Goal: Information Seeking & Learning: Find specific fact

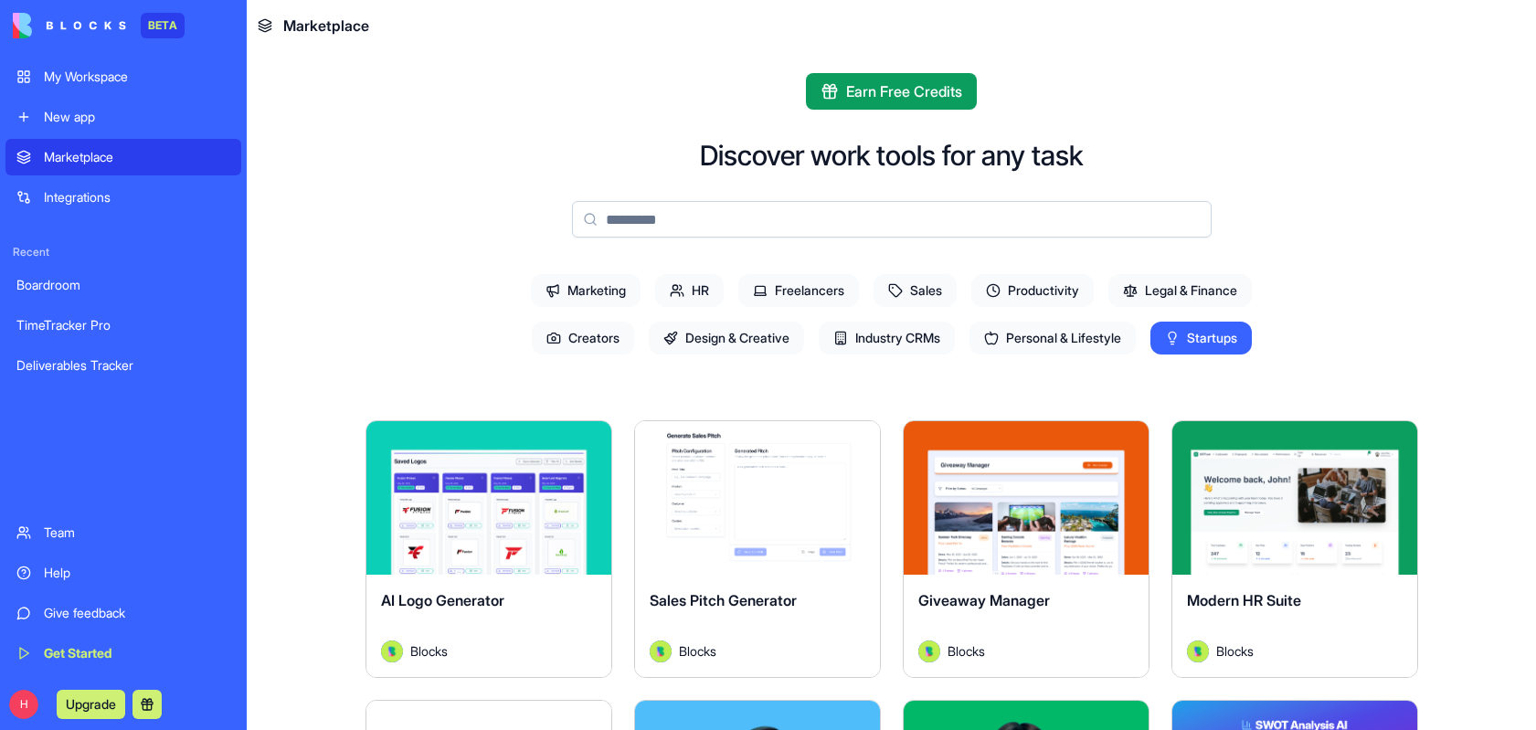
click at [123, 75] on div "My Workspace" at bounding box center [137, 77] width 186 height 18
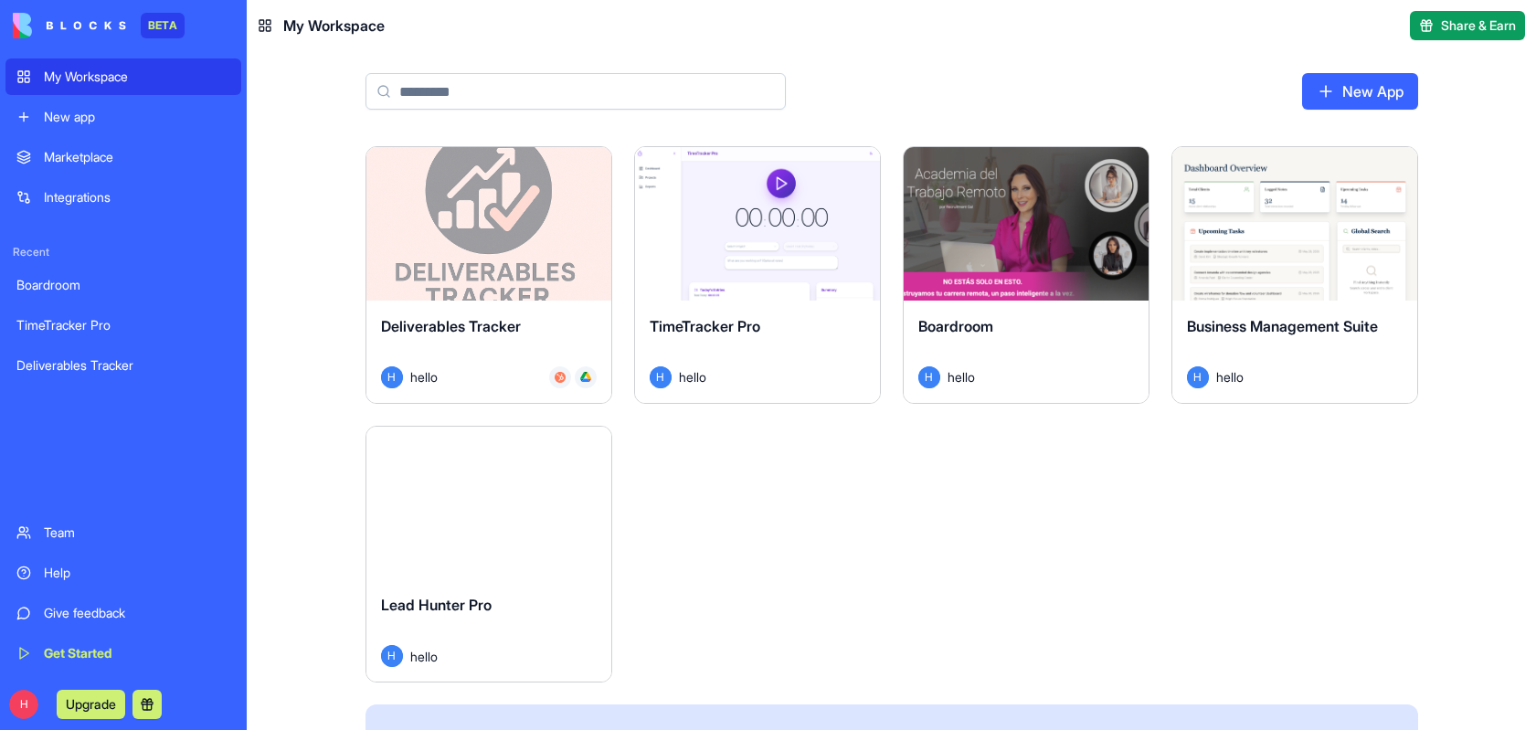
click at [715, 301] on div "TimeTracker Pro H hello" at bounding box center [757, 352] width 245 height 102
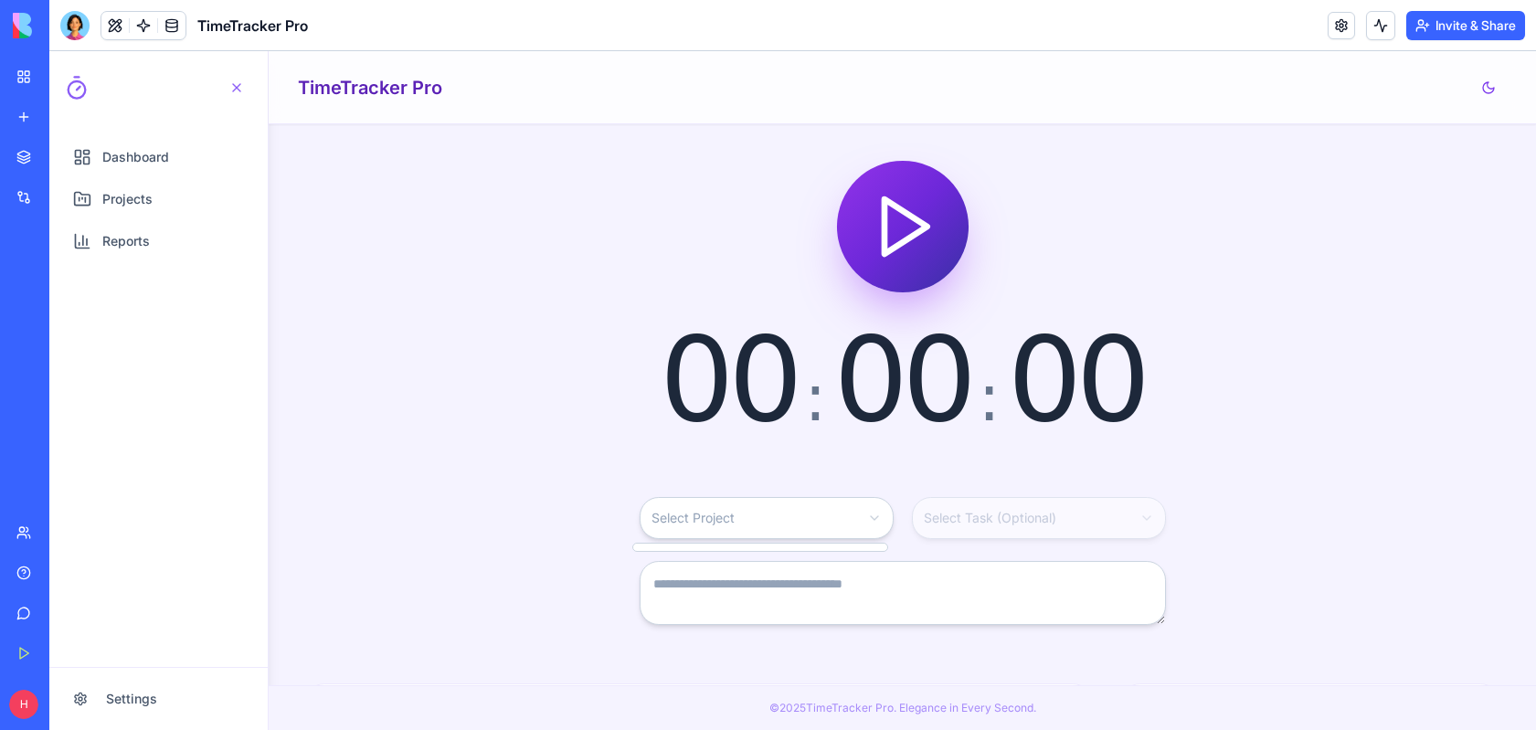
click at [841, 525] on html "Dashboard Projects Reports Settings Open navigation menu TimeTracker Pro 00 : 0…" at bounding box center [792, 390] width 1487 height 679
click at [732, 463] on html "Dashboard Projects Reports Settings Open navigation menu TimeTracker Pro 00 : 0…" at bounding box center [792, 390] width 1487 height 679
click at [873, 519] on html "Dashboard Projects Reports Settings Open navigation menu TimeTracker Pro 00 : 0…" at bounding box center [792, 390] width 1487 height 679
click at [563, 427] on html "Dashboard Projects Reports Settings Open navigation menu TimeTracker Pro 00 : 0…" at bounding box center [792, 390] width 1487 height 679
click at [807, 527] on html "Dashboard Projects Reports Settings Open navigation menu TimeTracker Pro 00 : 0…" at bounding box center [792, 390] width 1487 height 679
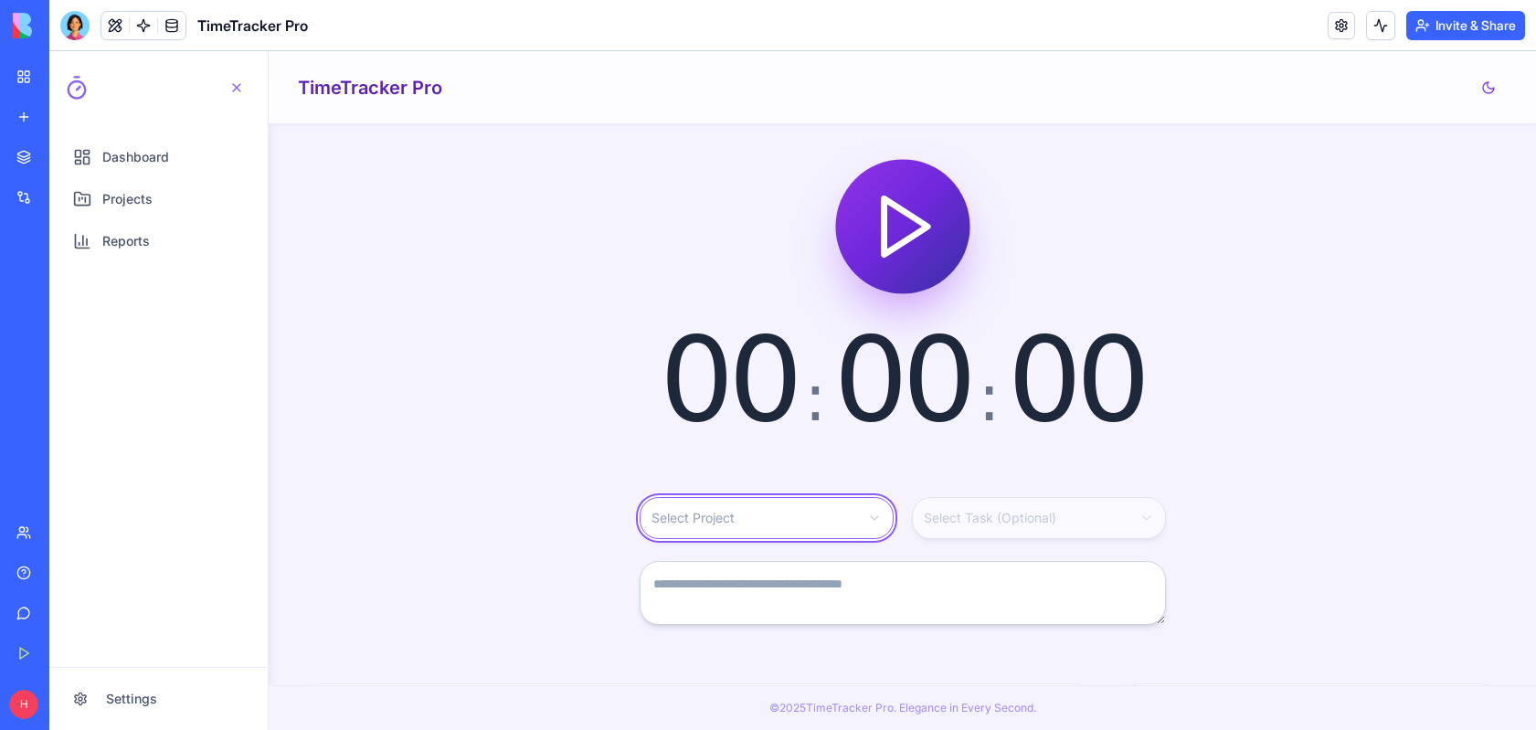
click at [1249, 410] on html "Dashboard Projects Reports Settings Open navigation menu TimeTracker Pro 00 : 0…" at bounding box center [792, 390] width 1487 height 679
click at [238, 82] on div at bounding box center [236, 87] width 15 height 15
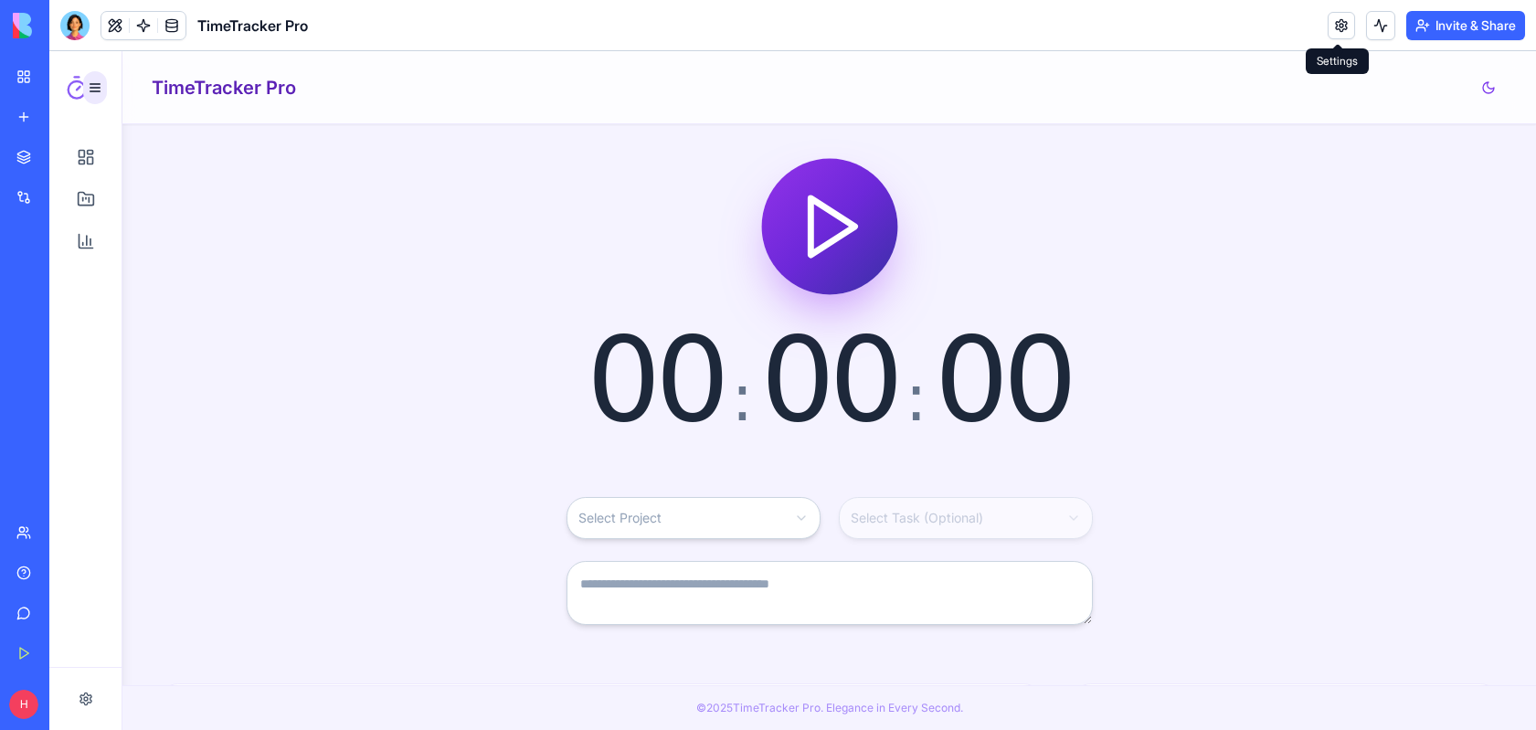
click at [1332, 24] on link at bounding box center [1341, 25] width 27 height 27
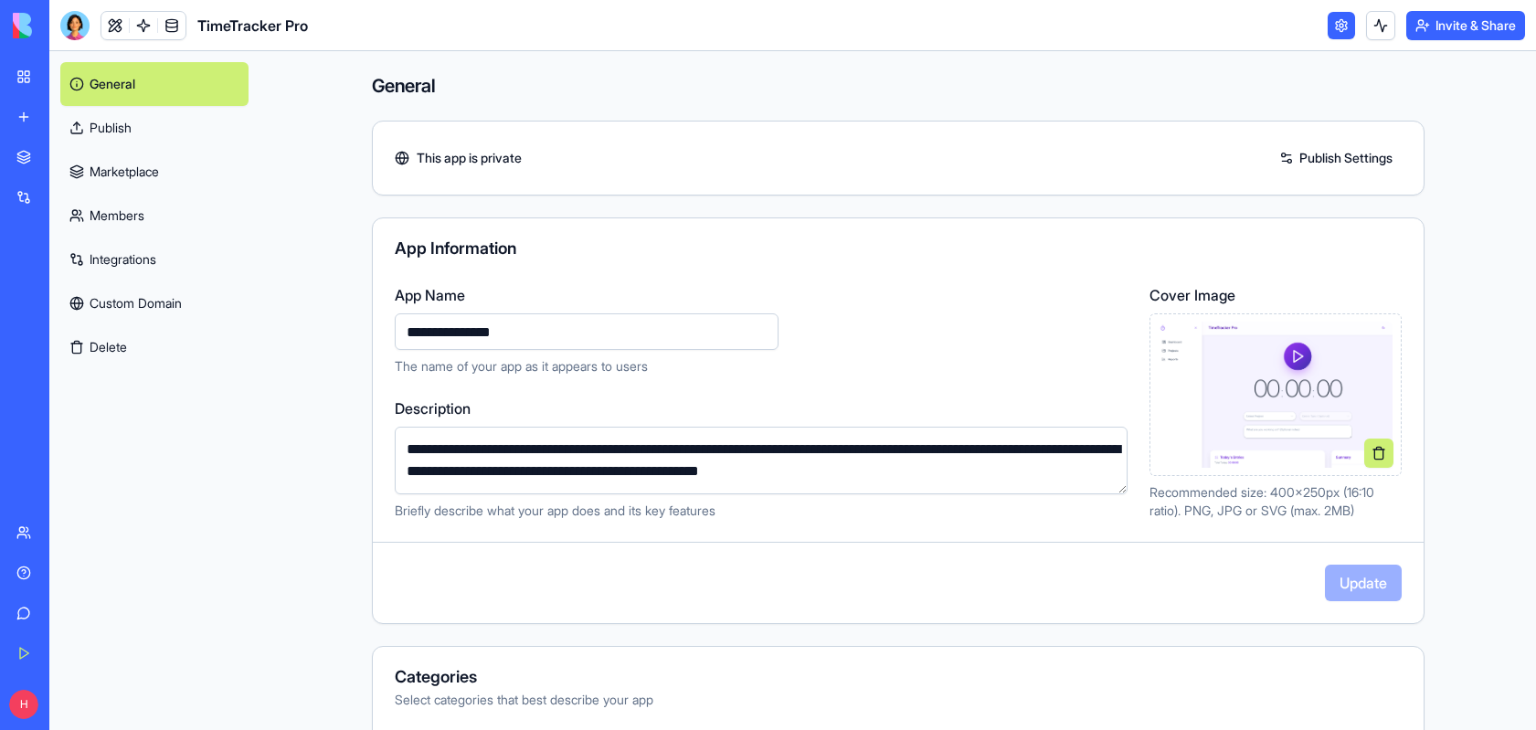
click at [128, 247] on link "Integrations" at bounding box center [154, 260] width 188 height 44
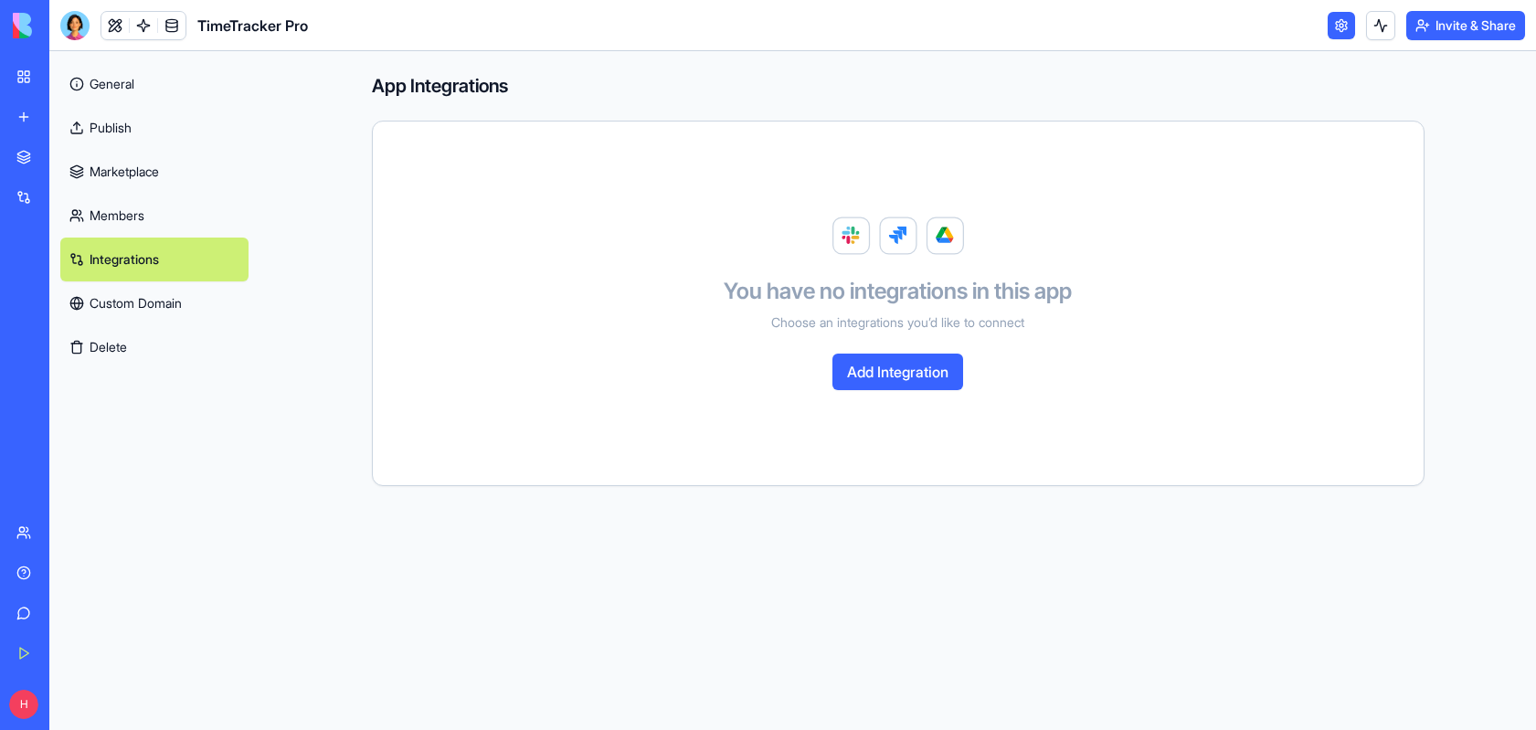
click at [920, 377] on button "Add Integration" at bounding box center [898, 372] width 131 height 37
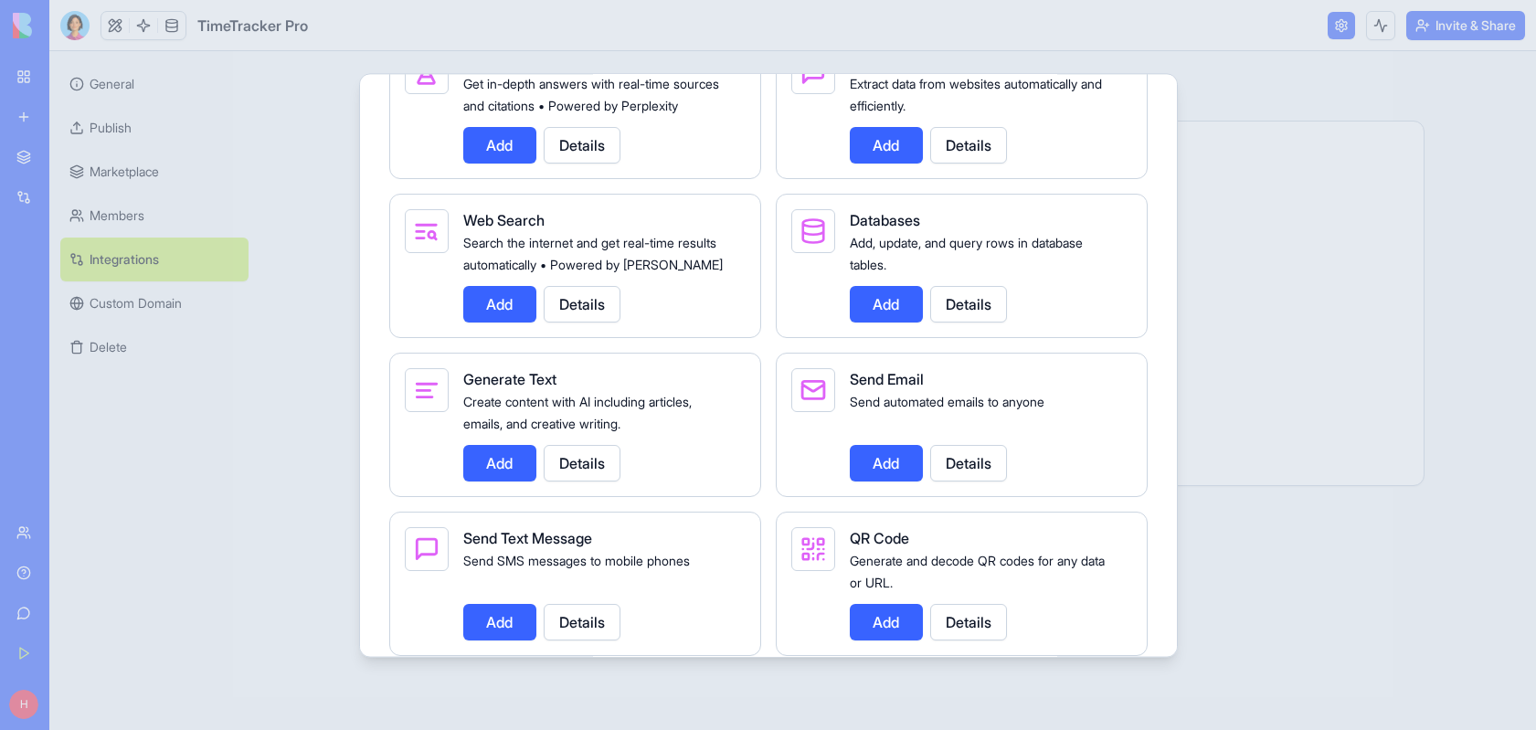
scroll to position [1774, 0]
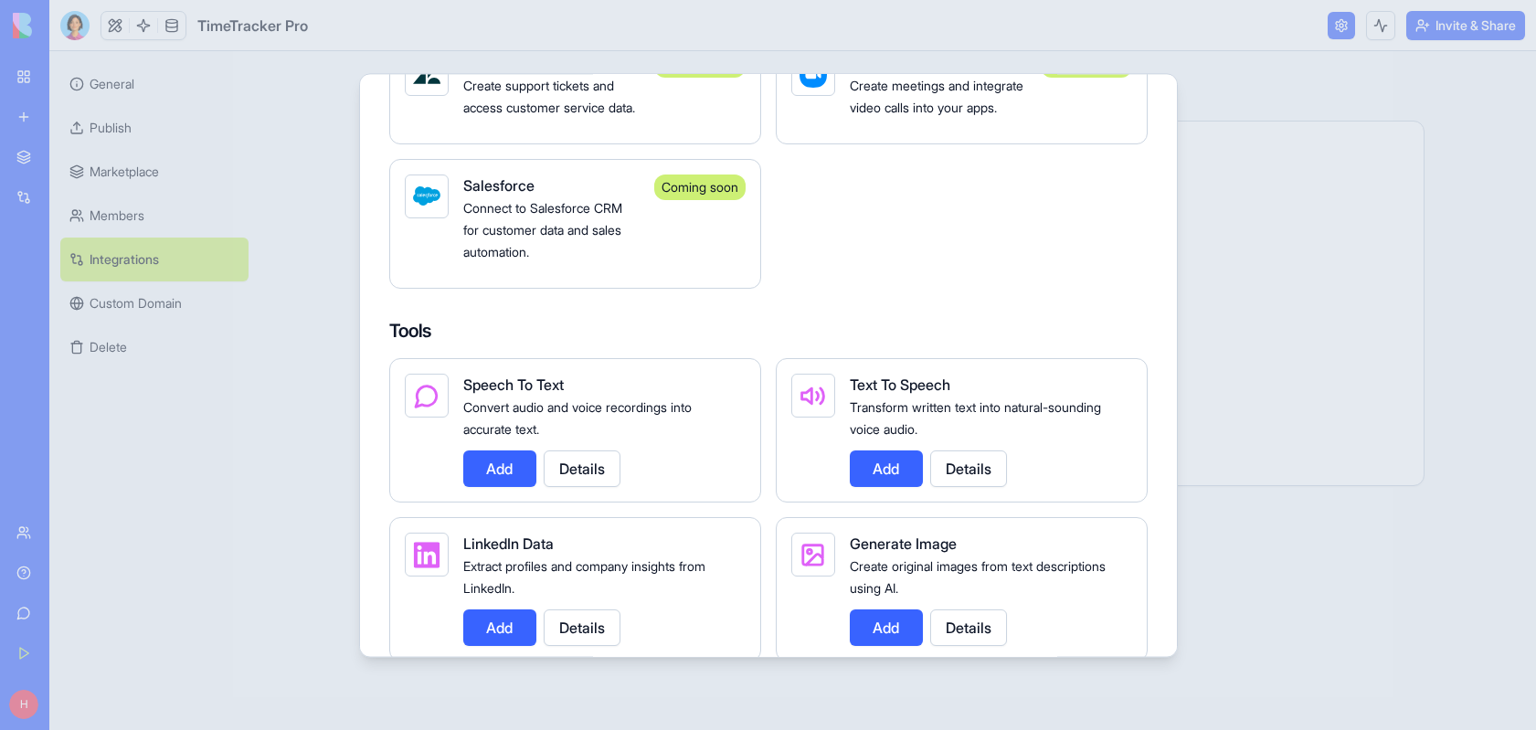
click at [1385, 233] on div at bounding box center [768, 365] width 1536 height 730
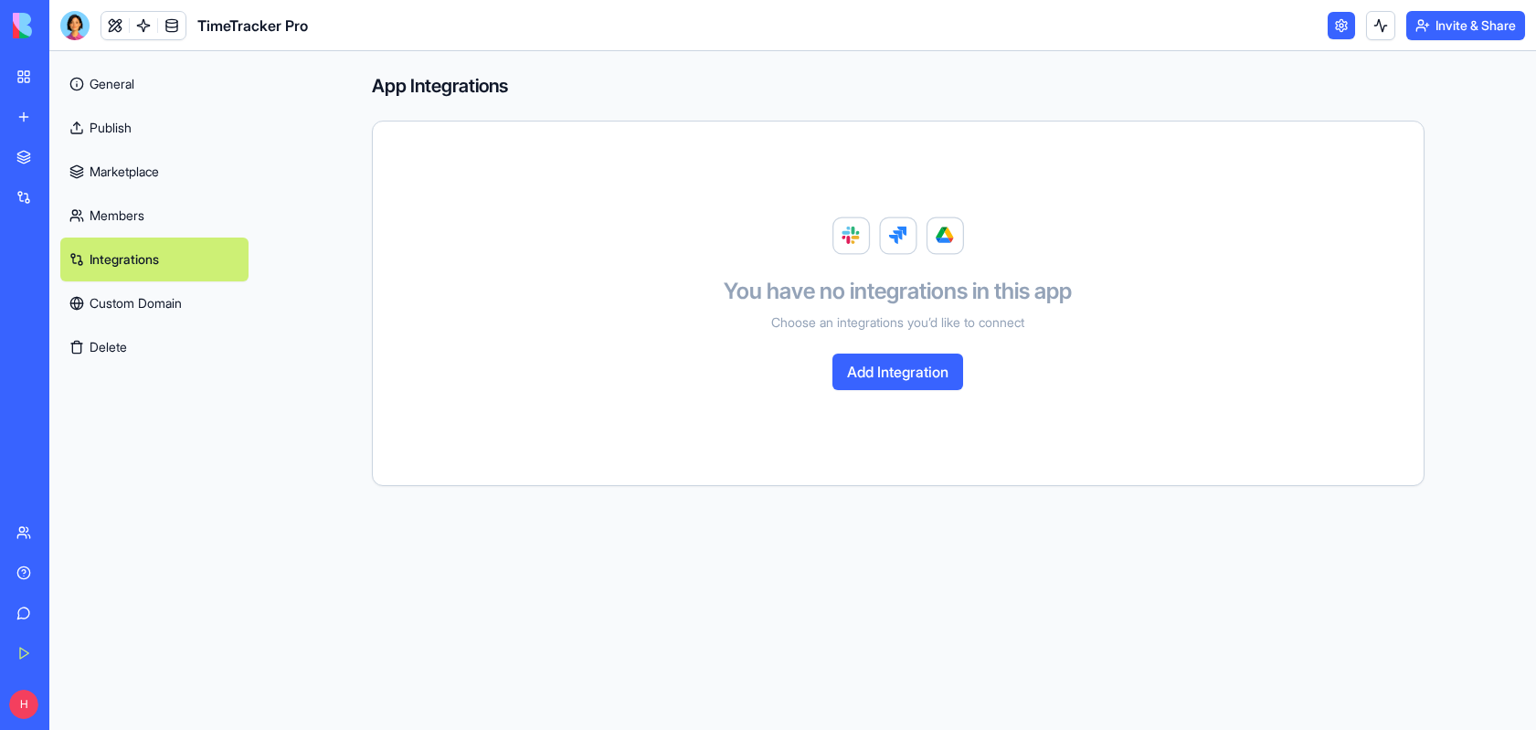
click at [68, 78] on div "My Workspace" at bounding box center [56, 77] width 24 height 18
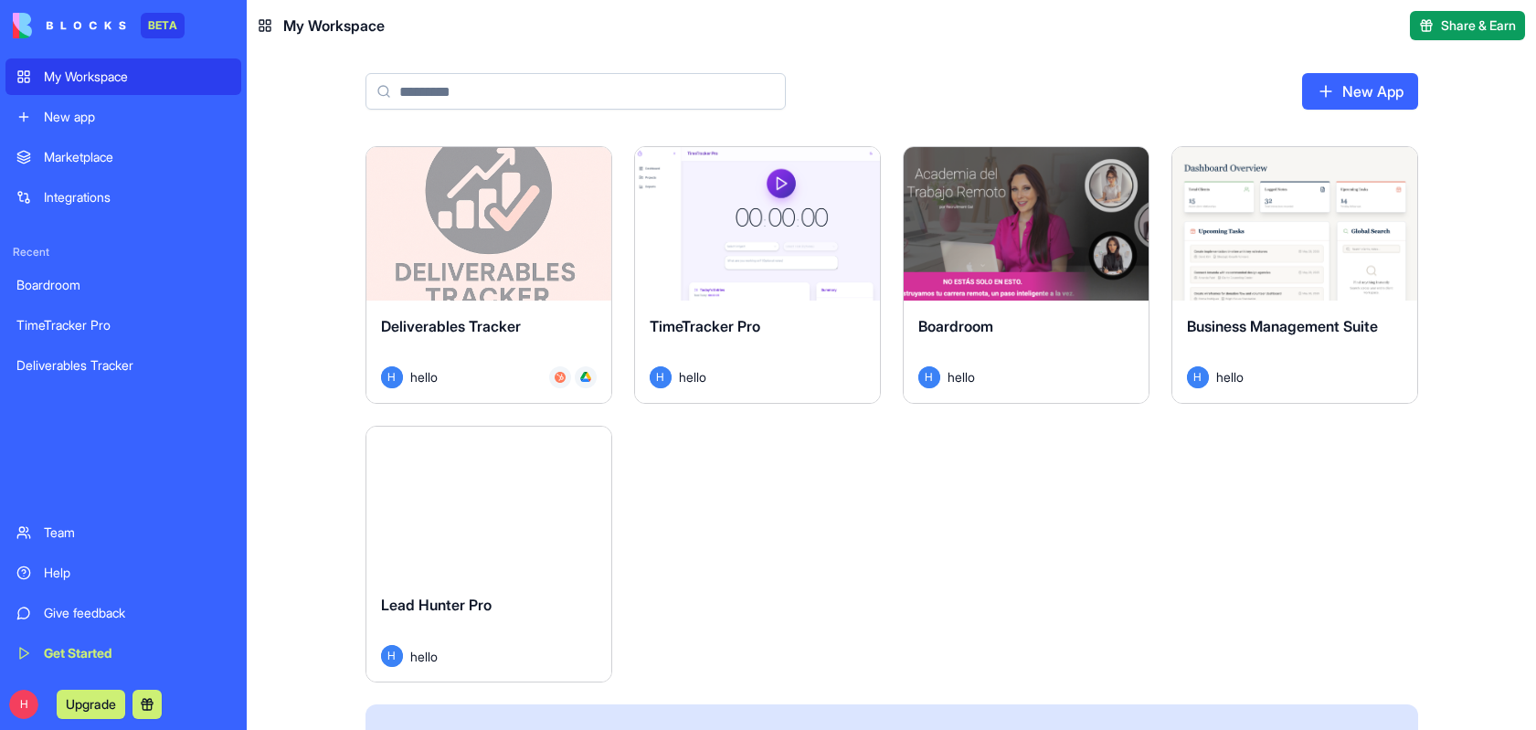
click at [79, 120] on div "New app" at bounding box center [137, 117] width 186 height 18
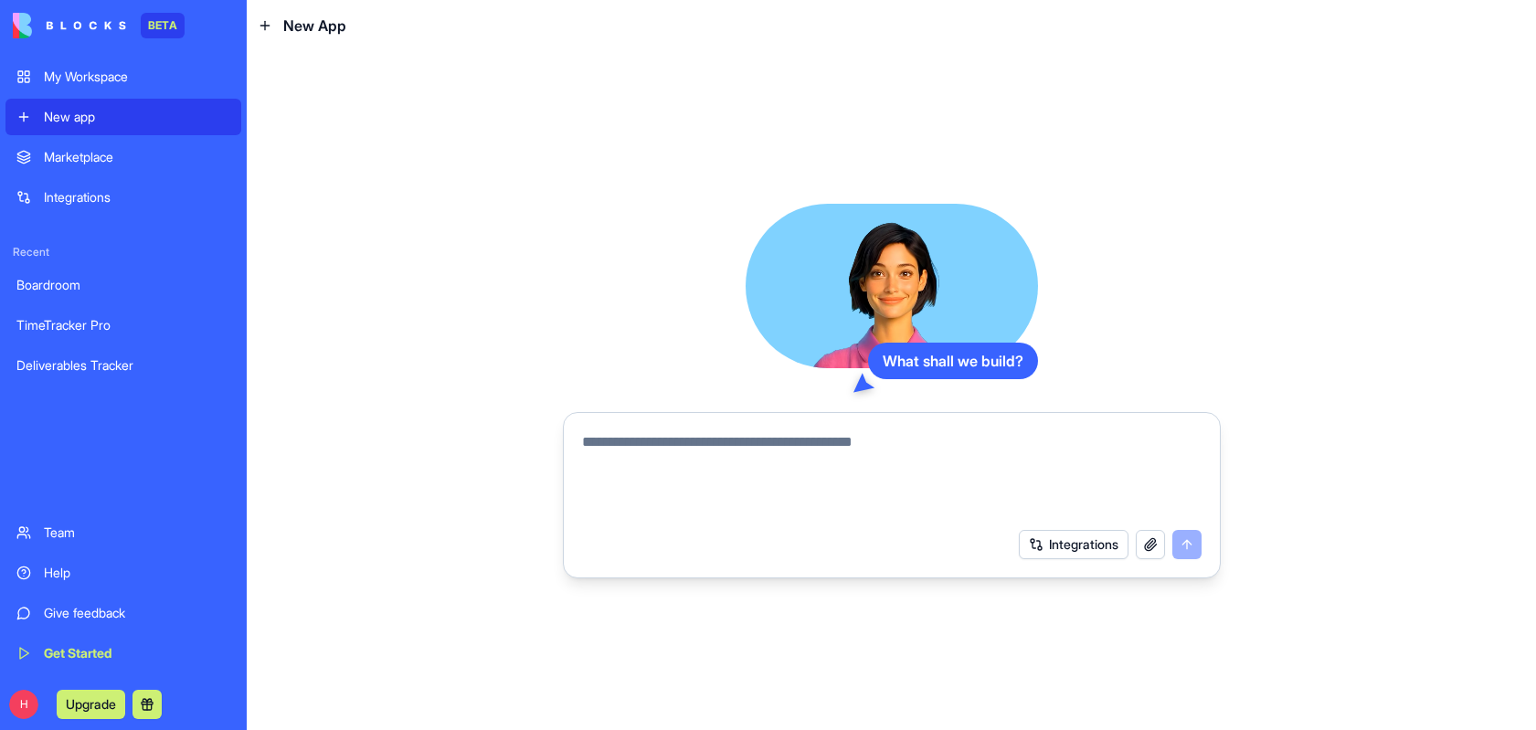
click at [675, 448] on textarea at bounding box center [892, 475] width 620 height 88
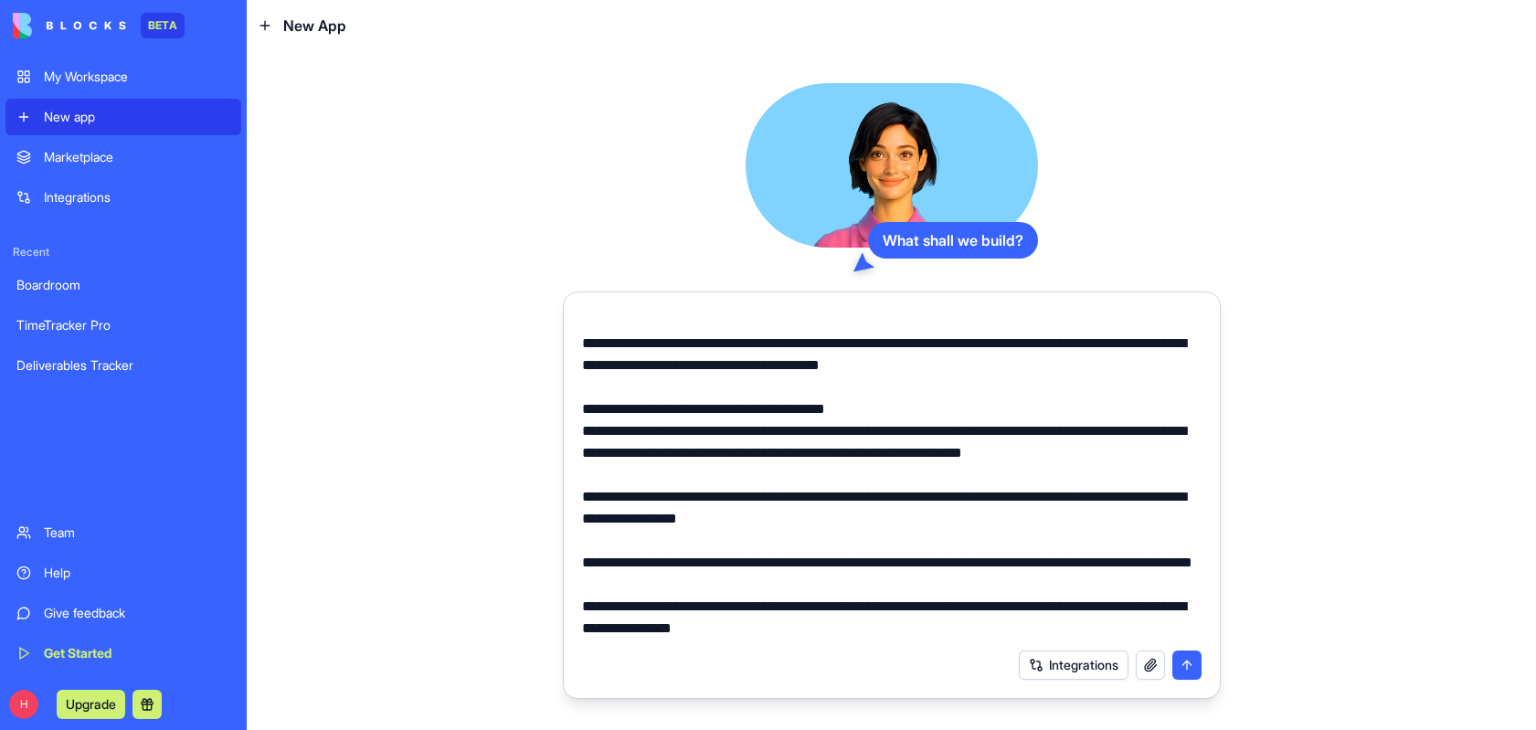
scroll to position [2610, 0]
type textarea "**********"
click at [1192, 663] on button "submit" at bounding box center [1187, 665] width 29 height 29
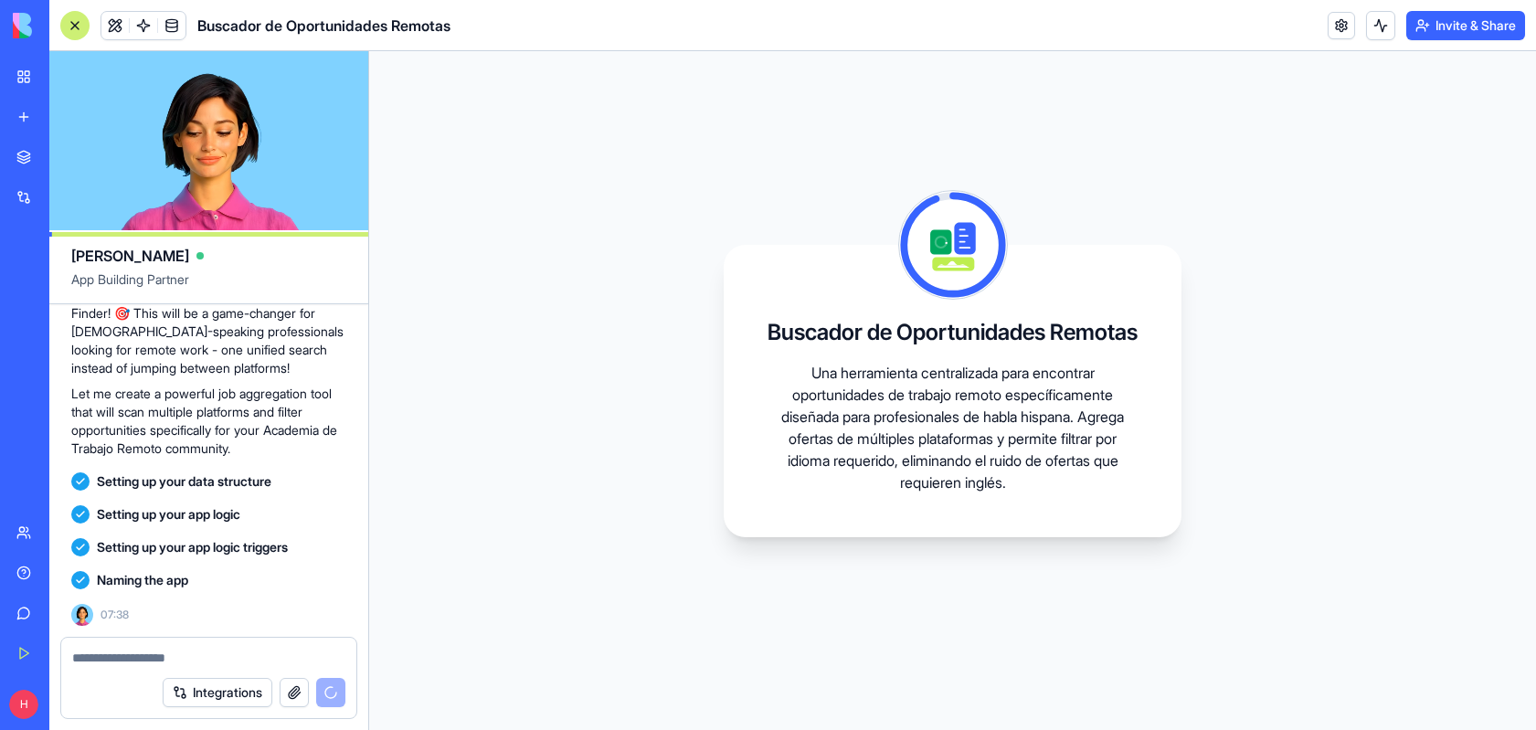
scroll to position [2355, 0]
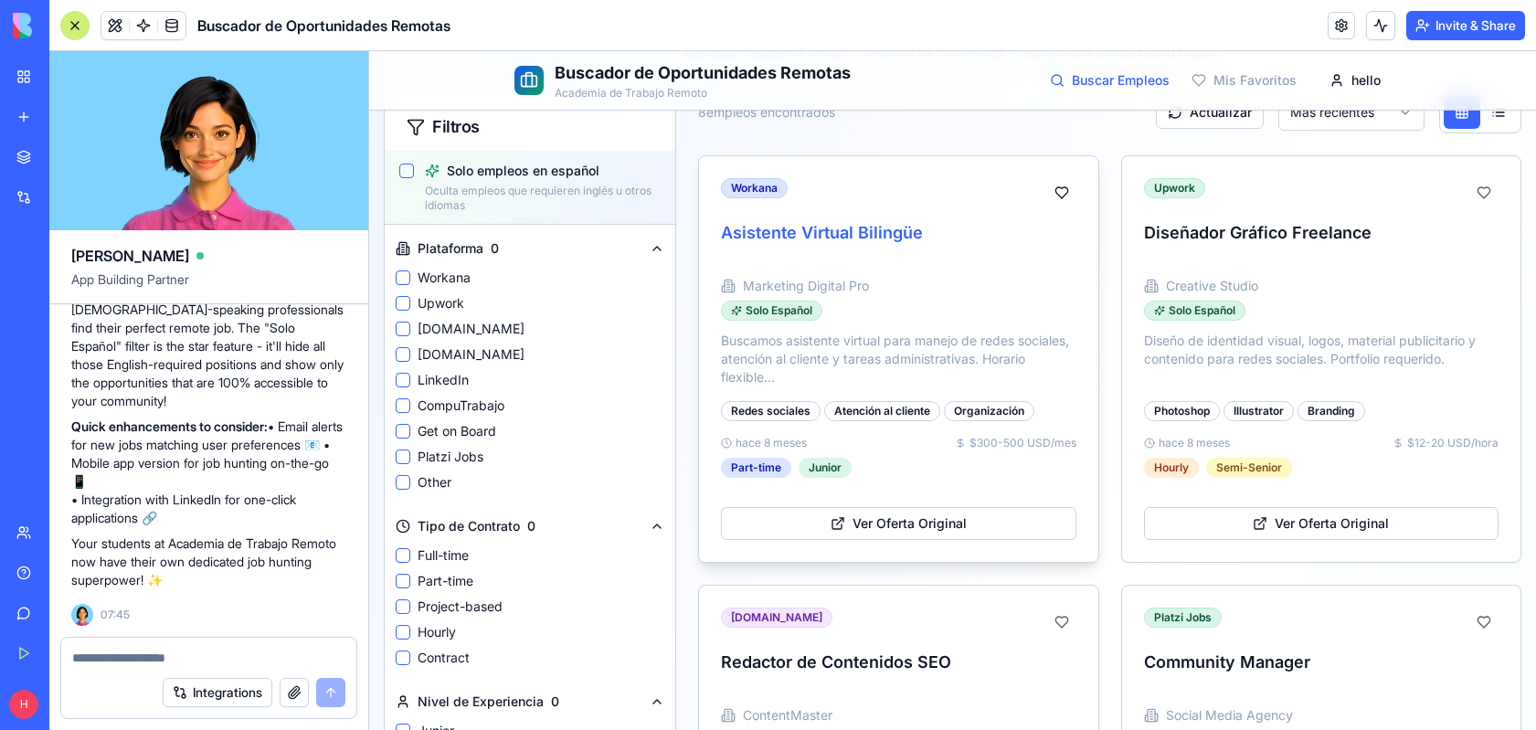
scroll to position [243, 0]
click at [908, 531] on button "Ver Oferta Original" at bounding box center [899, 522] width 356 height 33
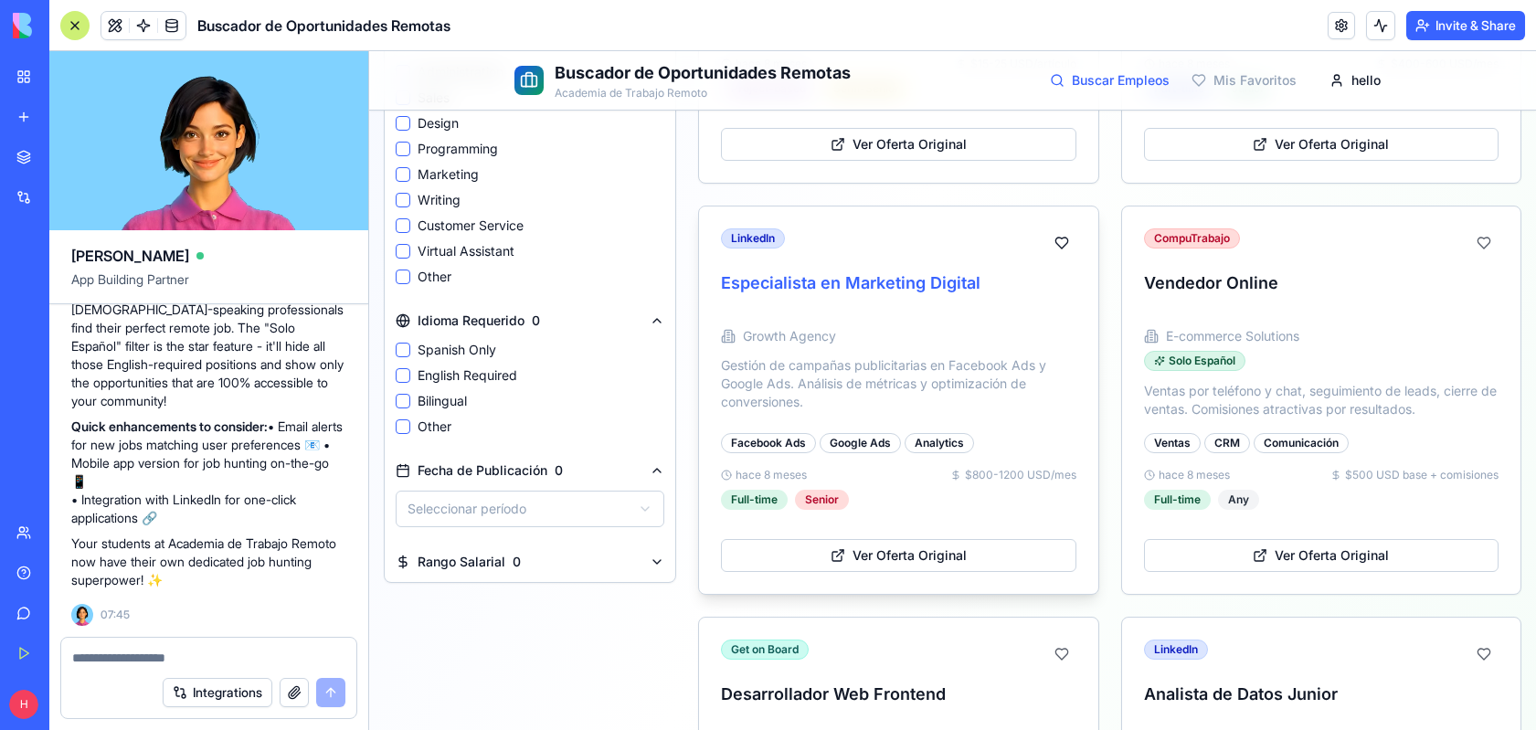
scroll to position [1066, 0]
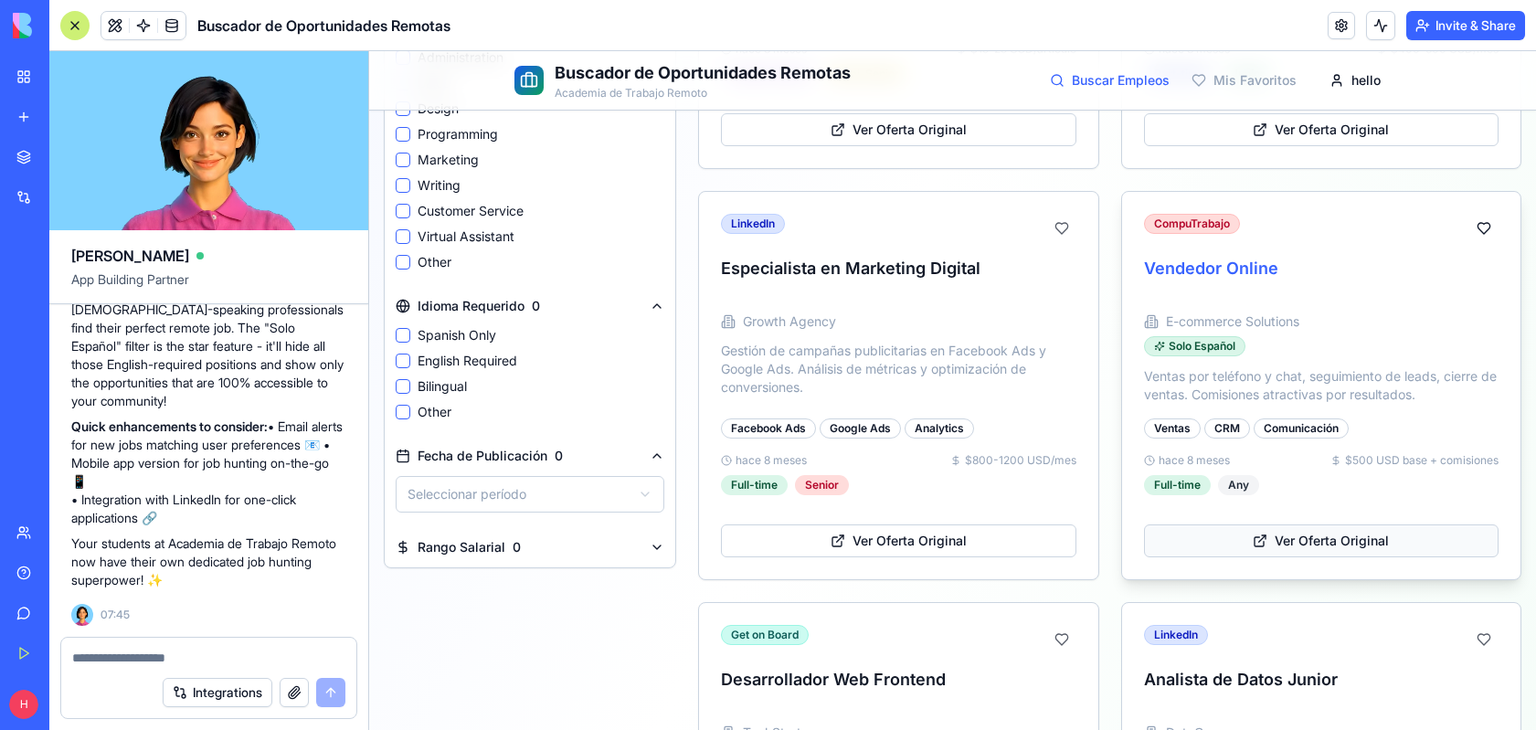
click at [1375, 544] on button "Ver Oferta Original" at bounding box center [1322, 541] width 356 height 33
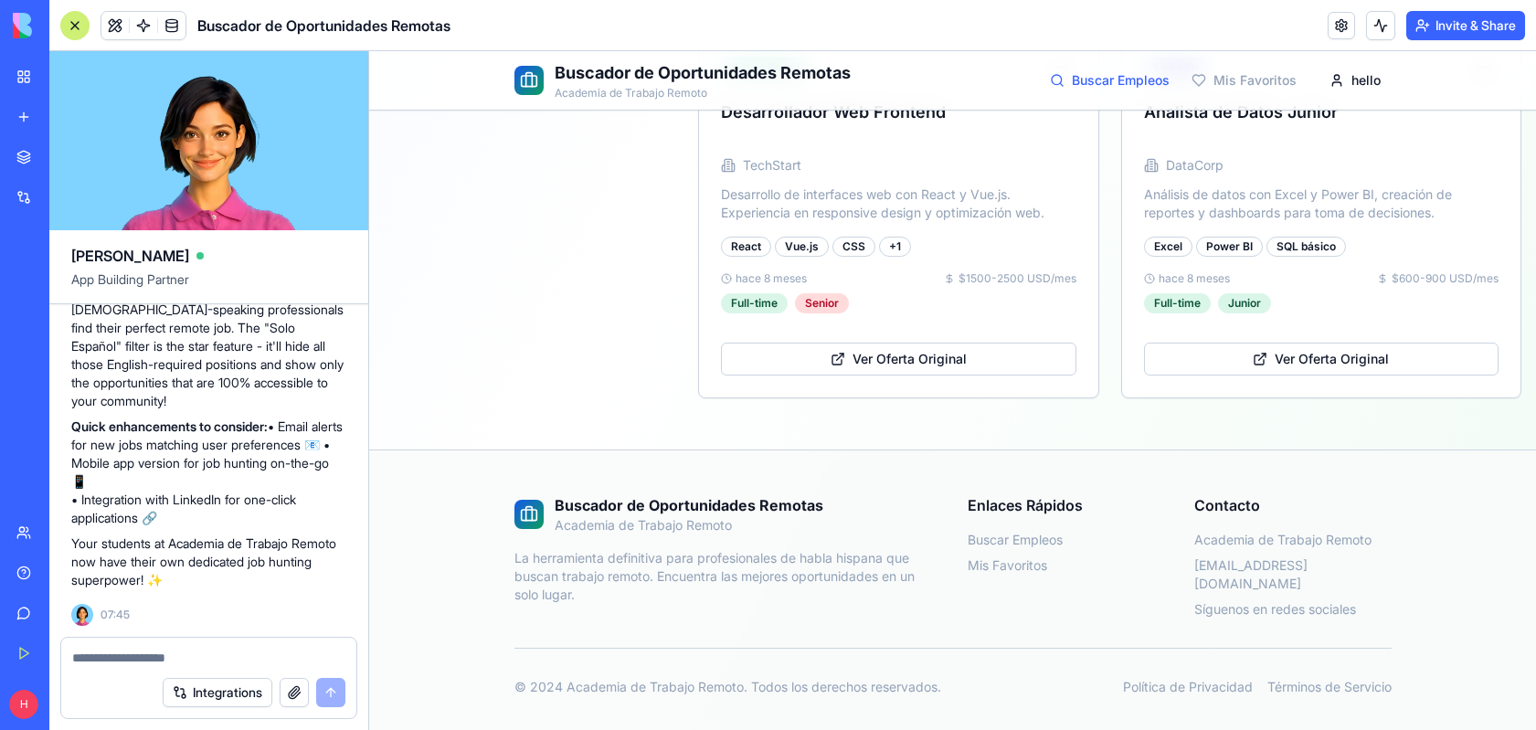
scroll to position [1643, 0]
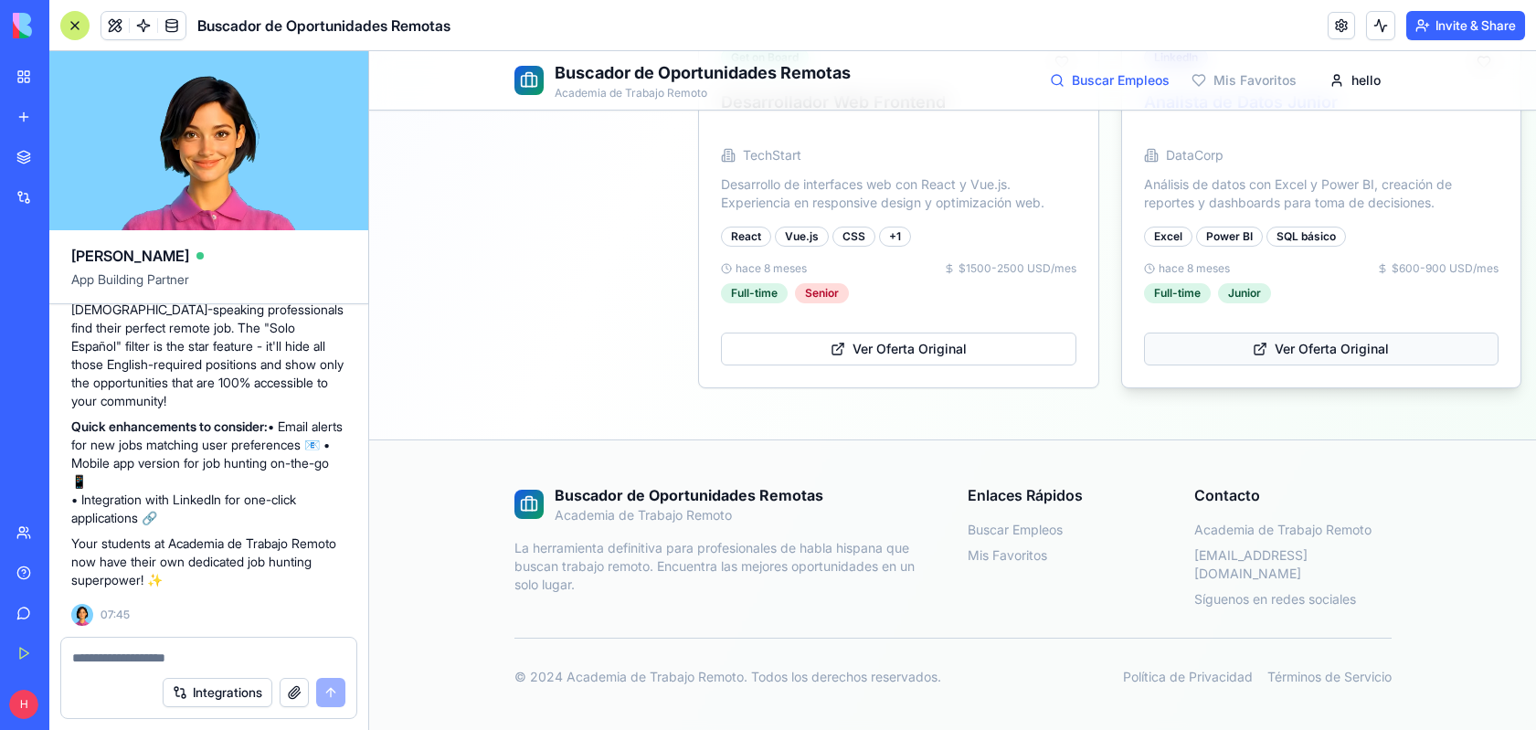
click at [1243, 357] on button "Ver Oferta Original" at bounding box center [1322, 349] width 356 height 33
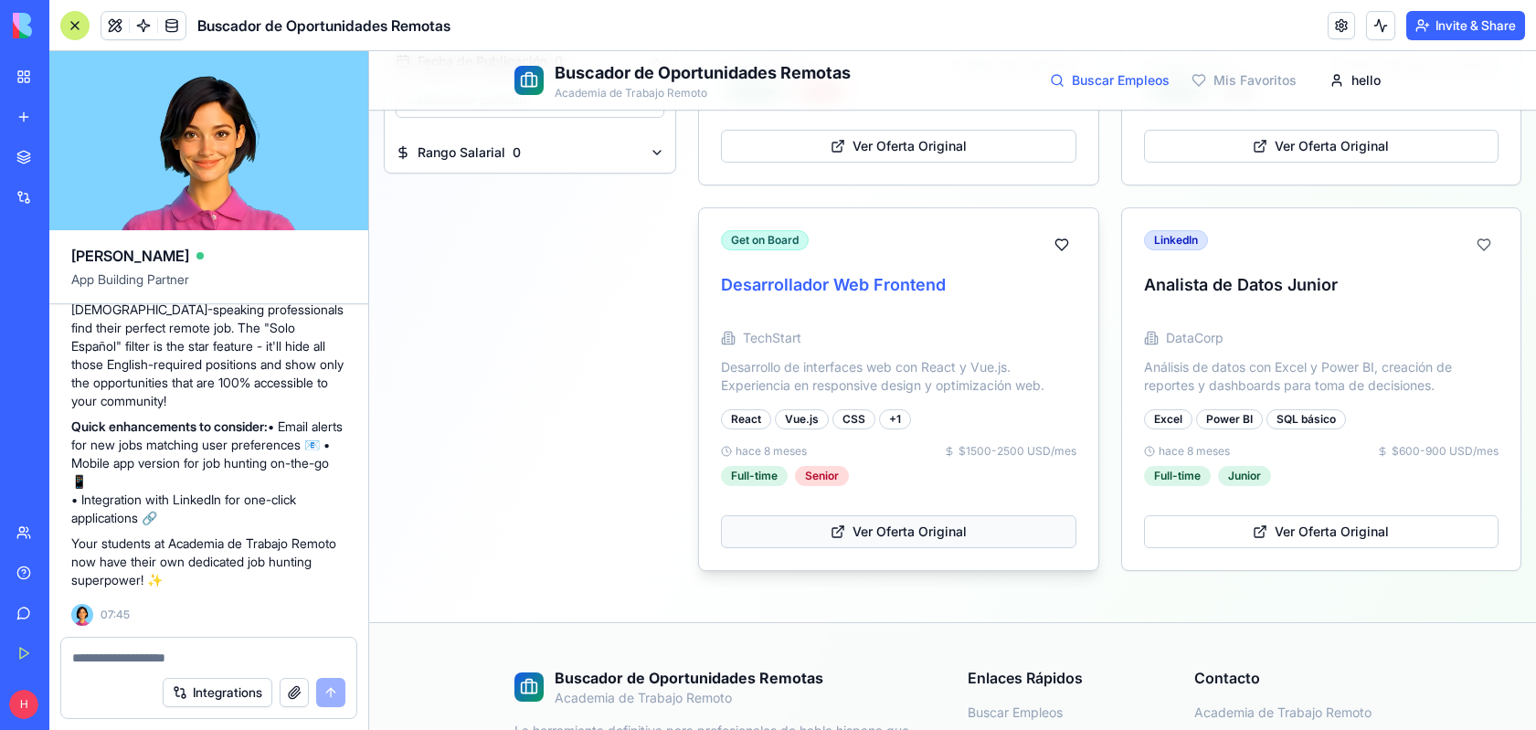
scroll to position [1430, 0]
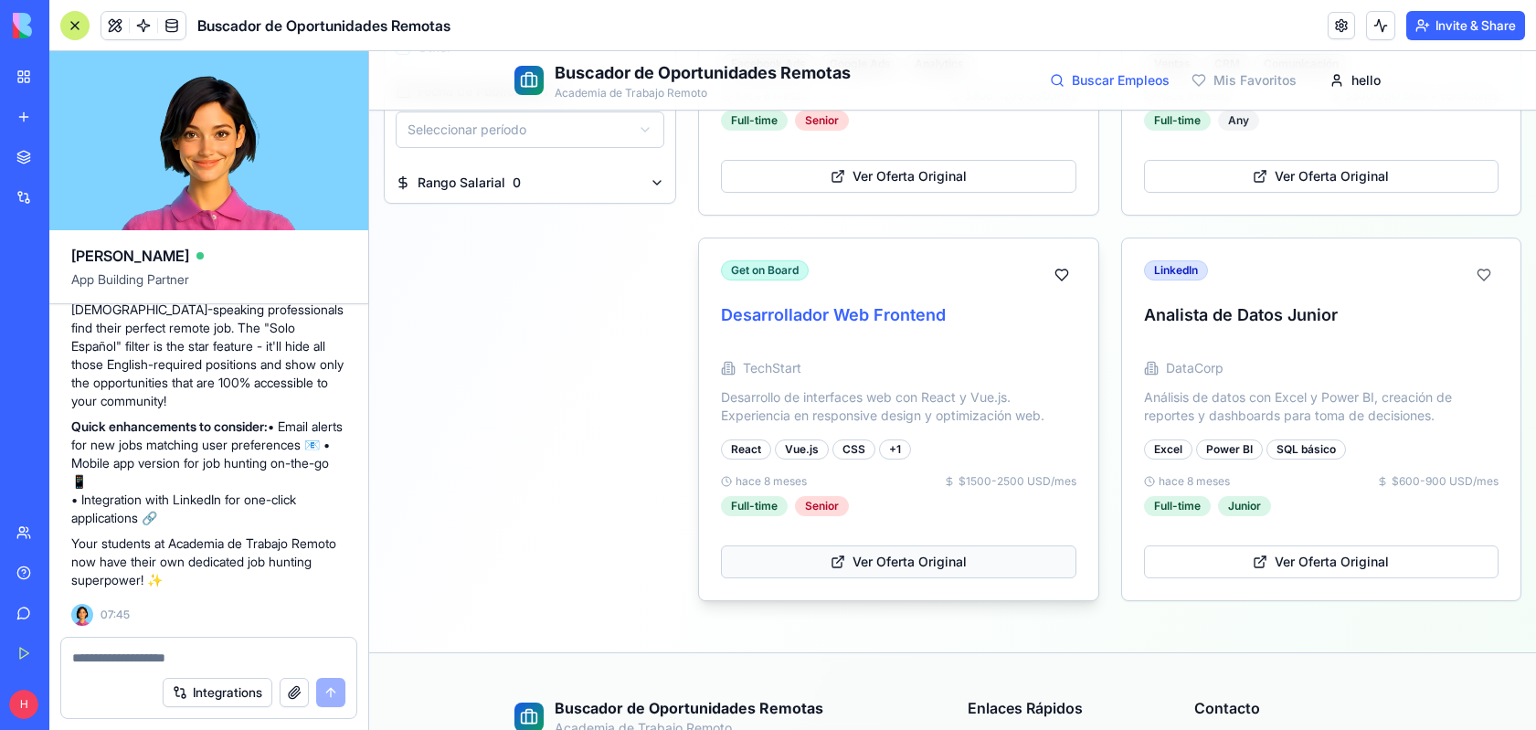
click at [839, 561] on button "Ver Oferta Original" at bounding box center [899, 562] width 356 height 33
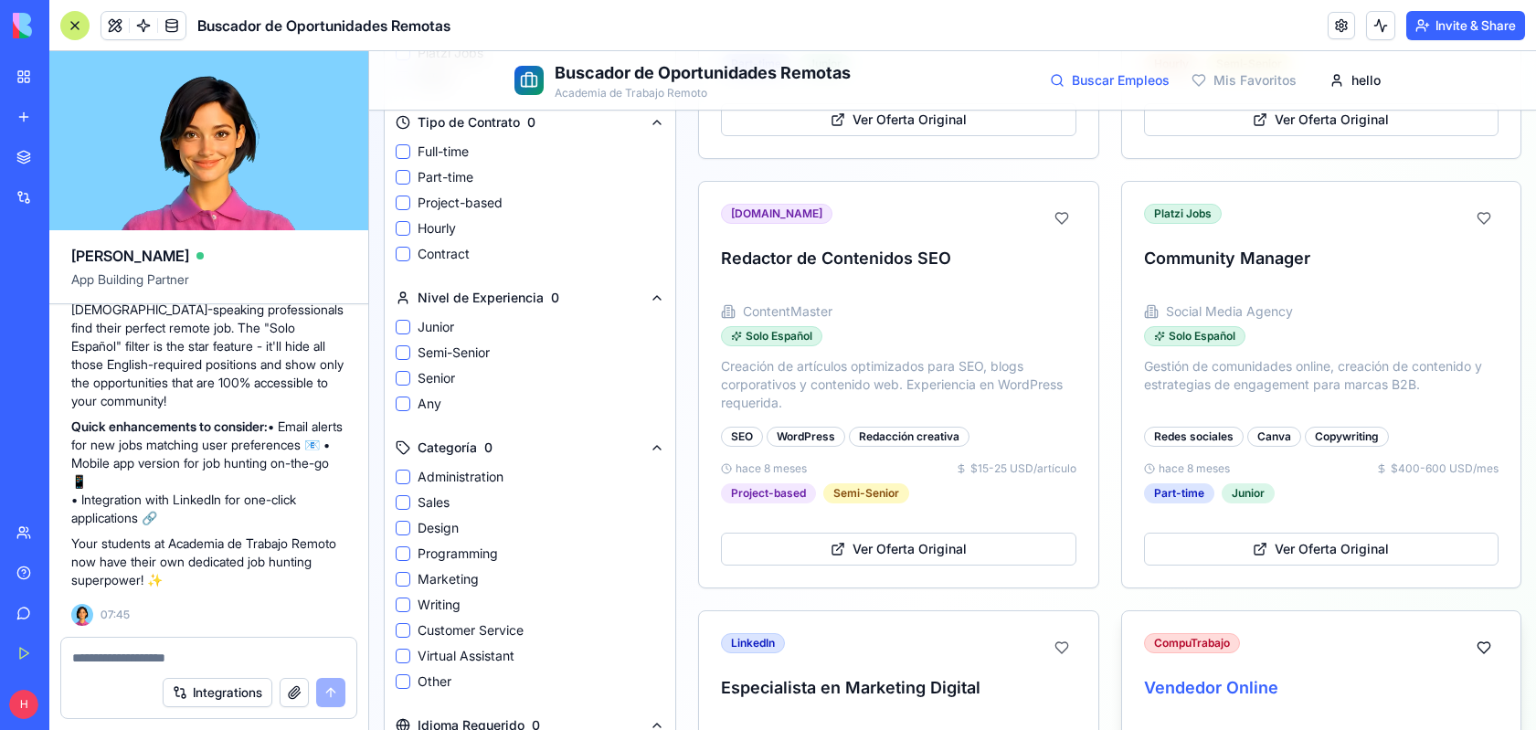
scroll to position [563, 0]
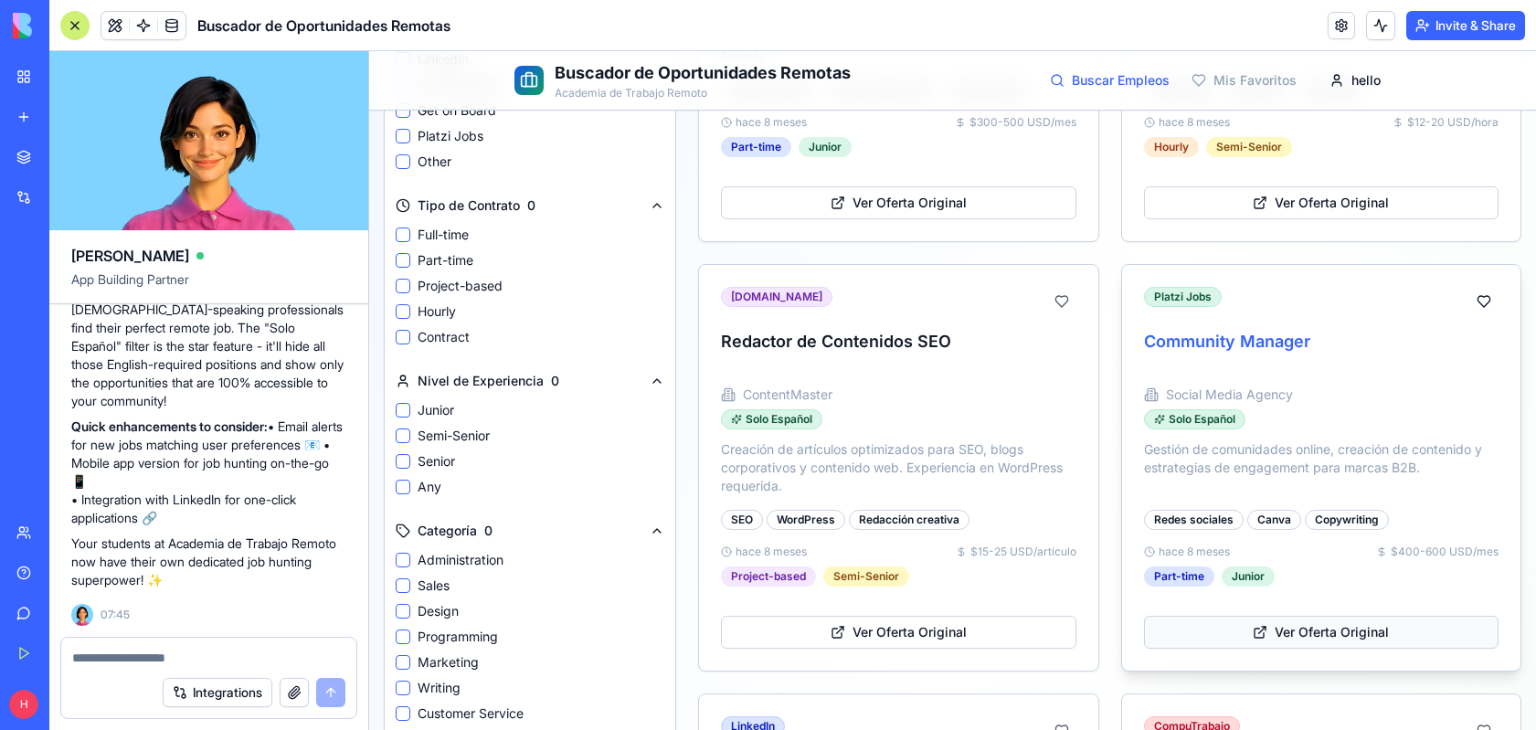
click at [1188, 637] on button "Ver Oferta Original" at bounding box center [1322, 632] width 356 height 33
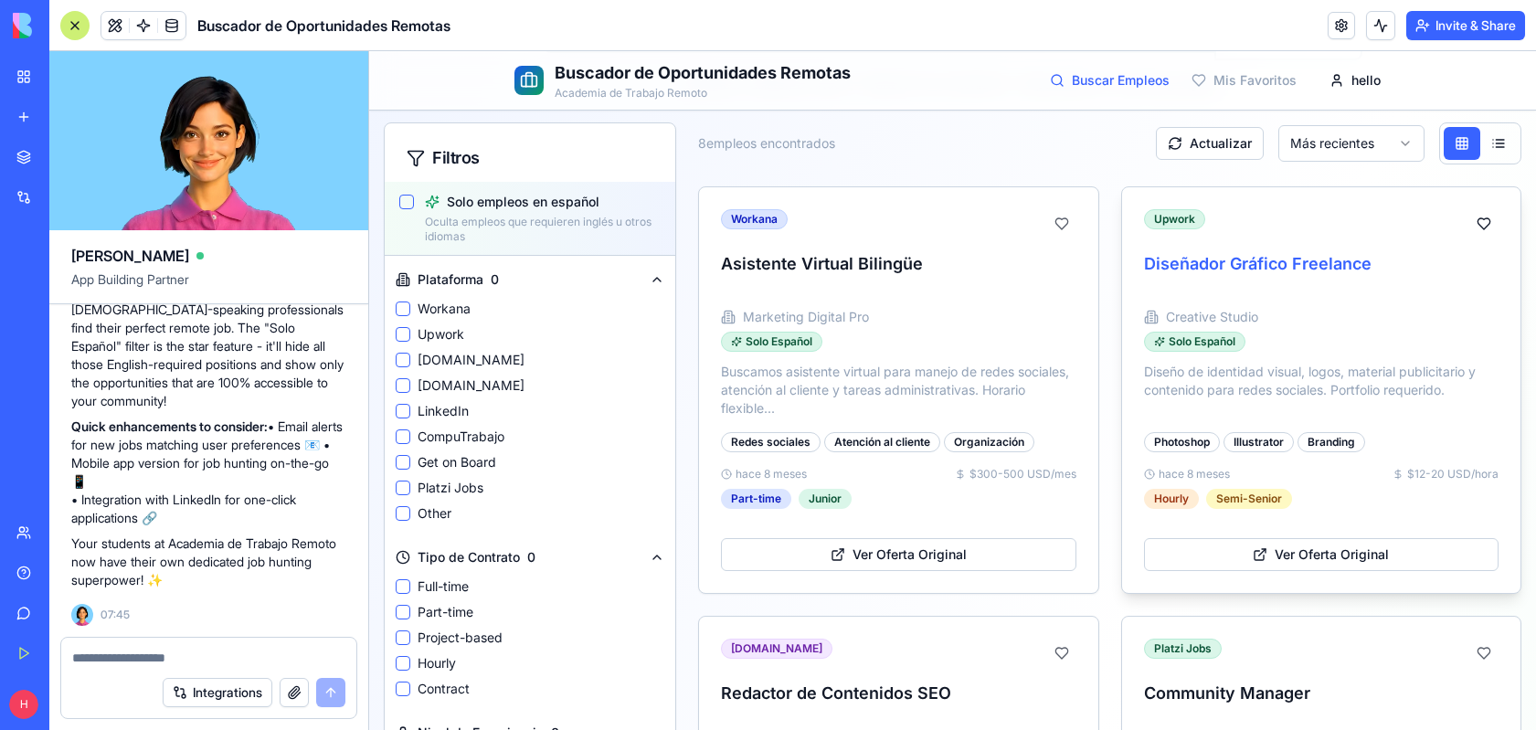
scroll to position [239, 0]
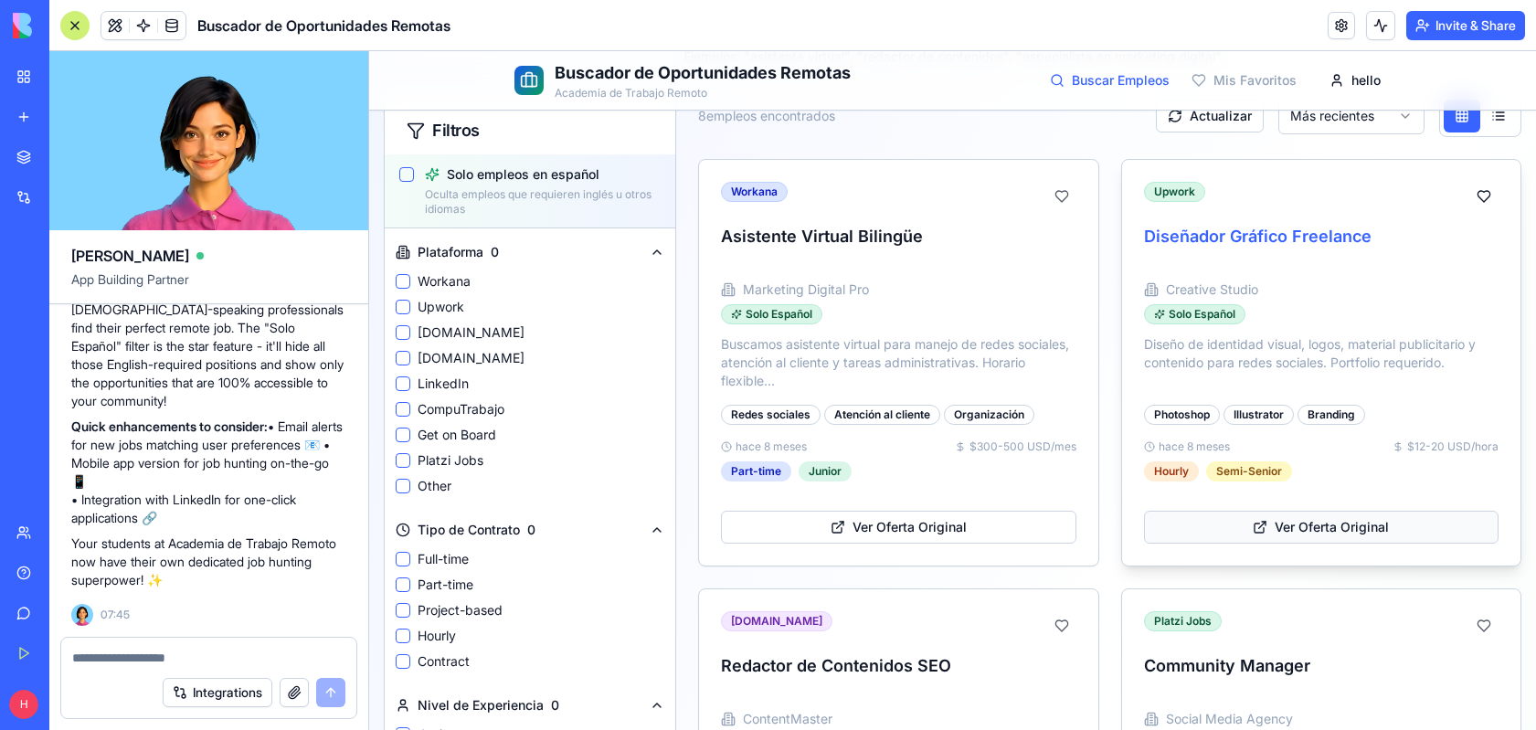
click at [1188, 524] on button "Ver Oferta Original" at bounding box center [1322, 527] width 356 height 33
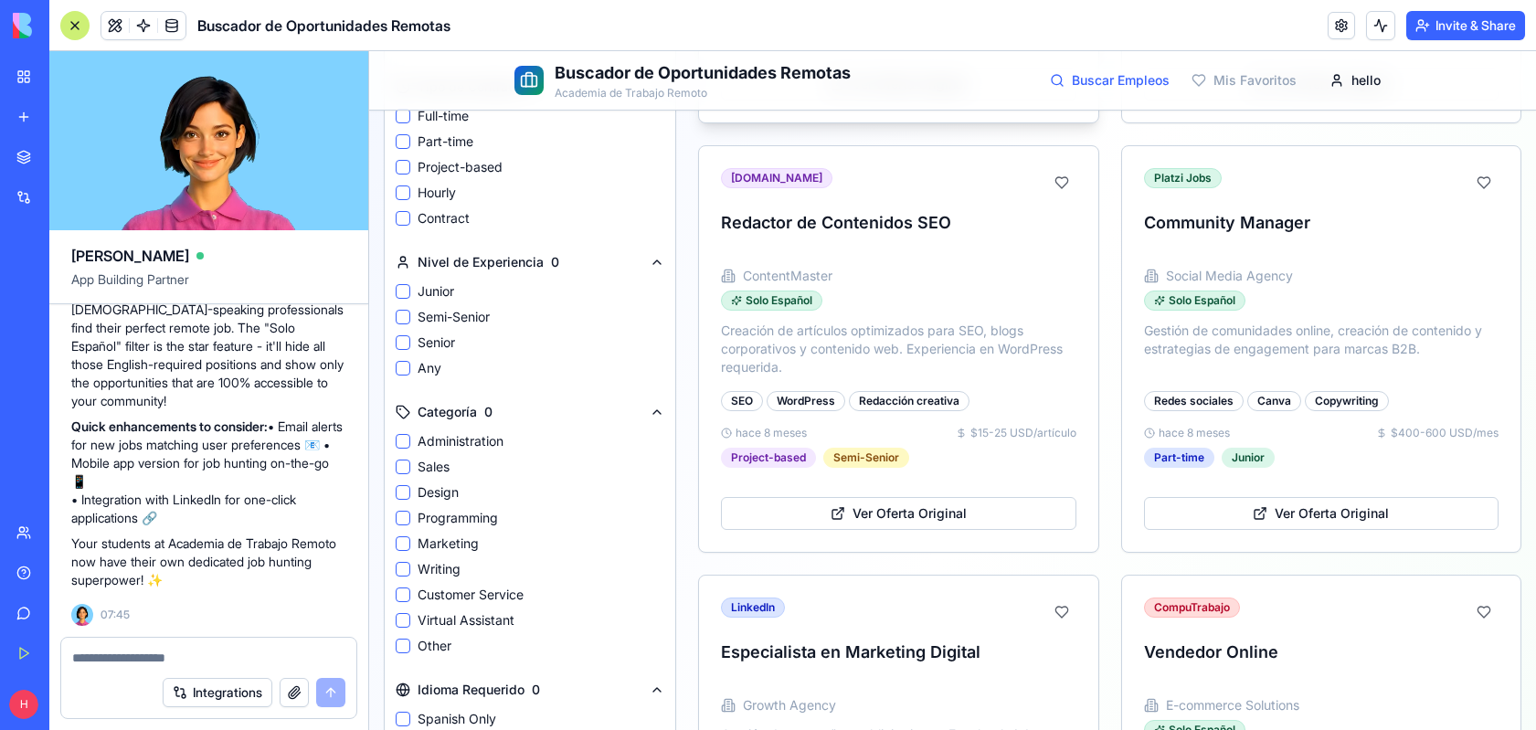
scroll to position [827, 0]
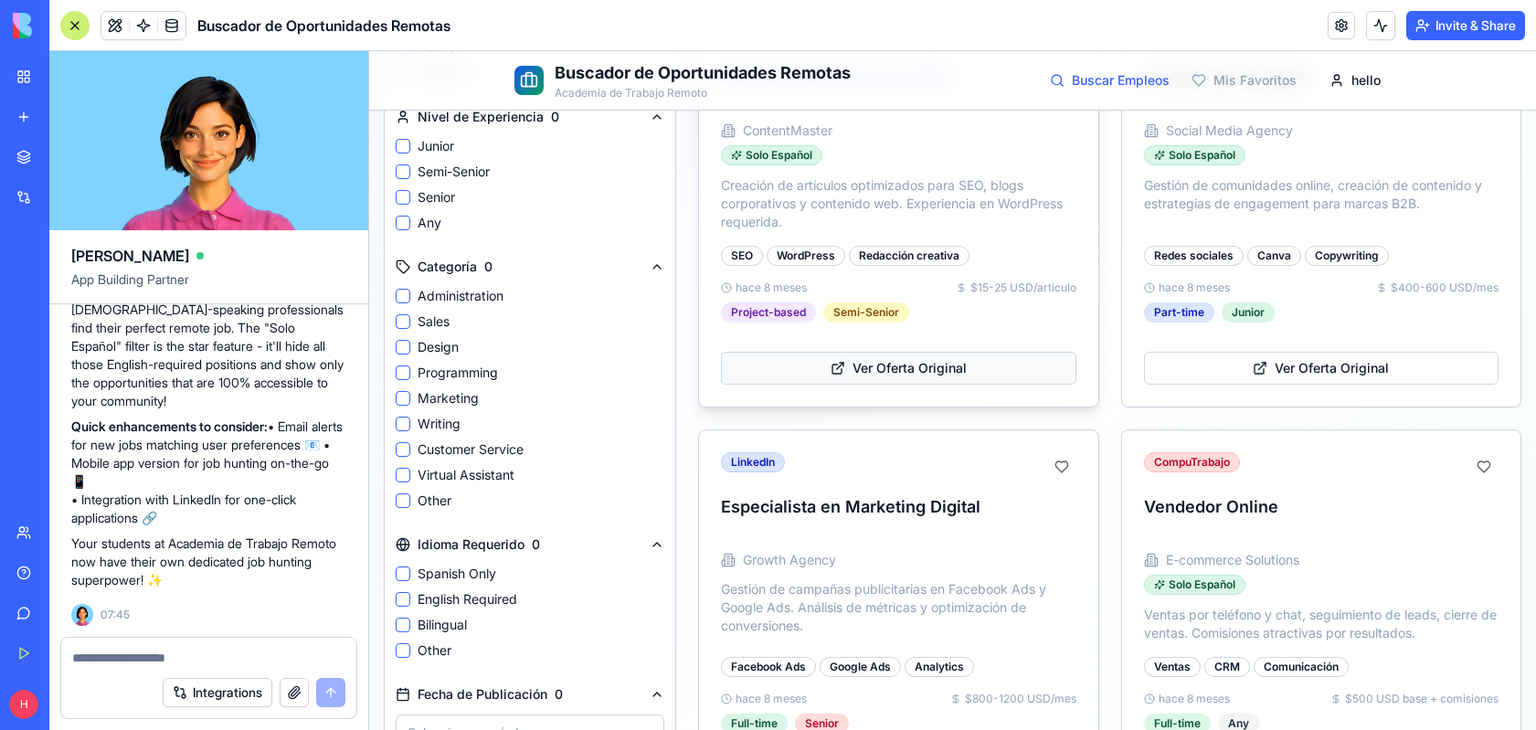
click at [831, 368] on button "Ver Oferta Original" at bounding box center [899, 368] width 356 height 33
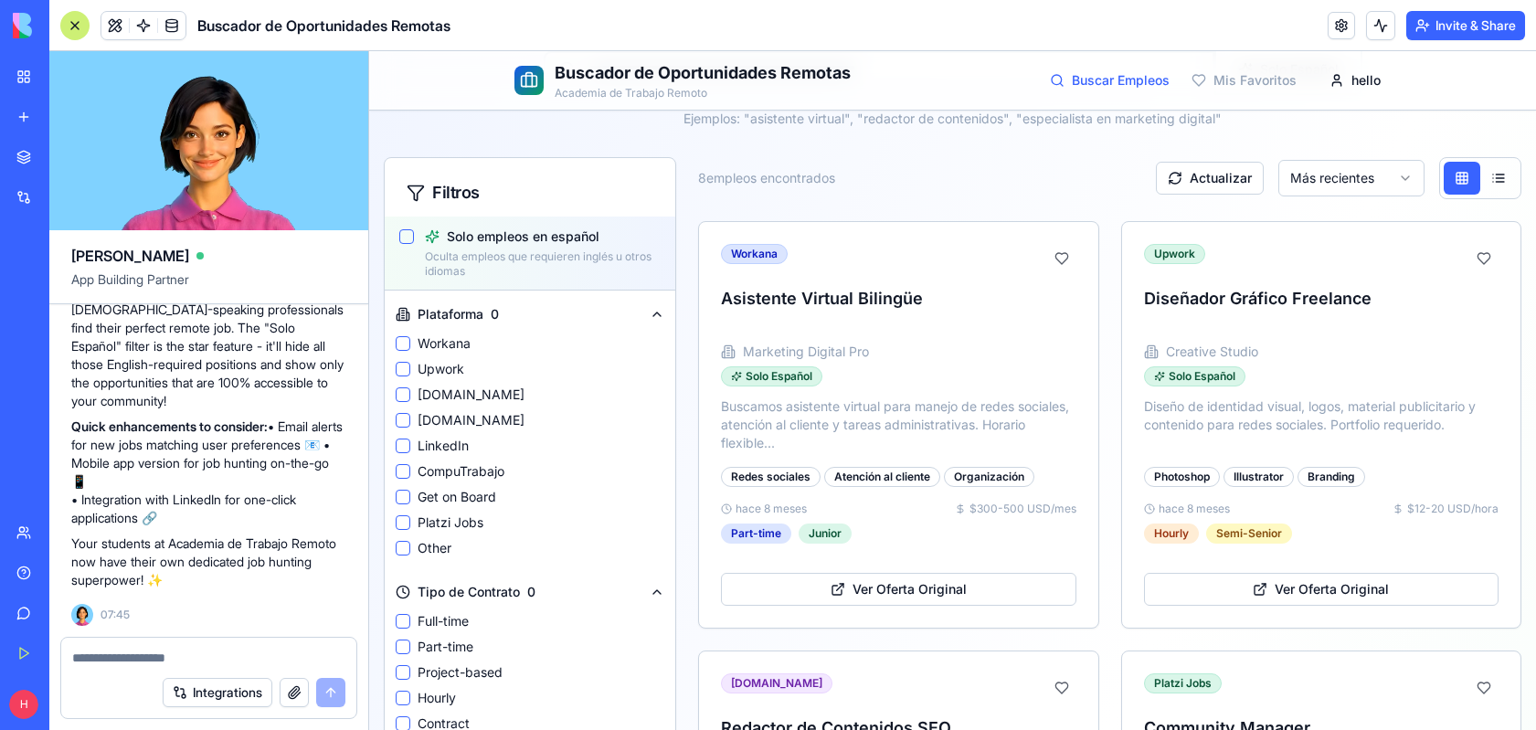
scroll to position [177, 0]
click at [406, 232] on button "Solo empleos en español" at bounding box center [406, 236] width 15 height 15
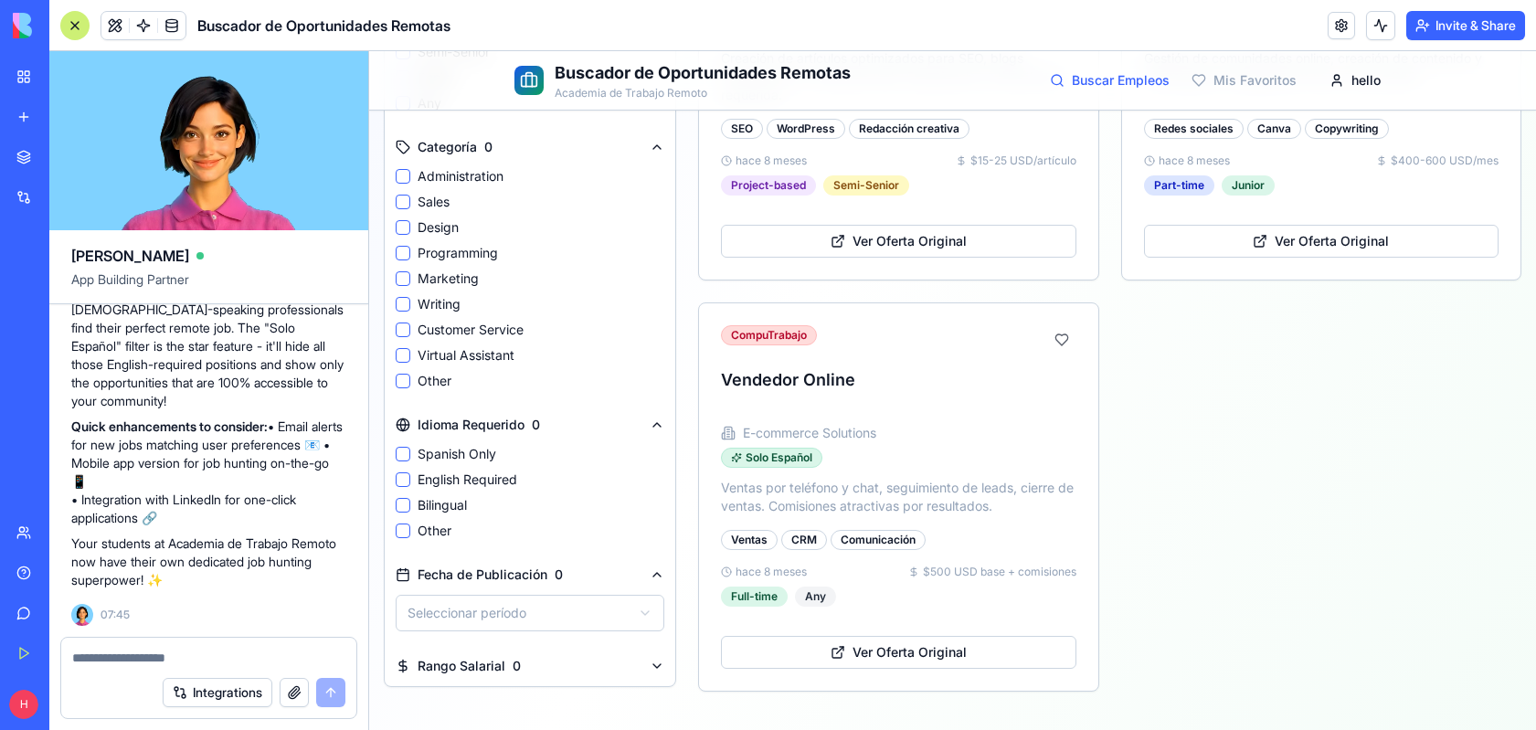
scroll to position [989, 0]
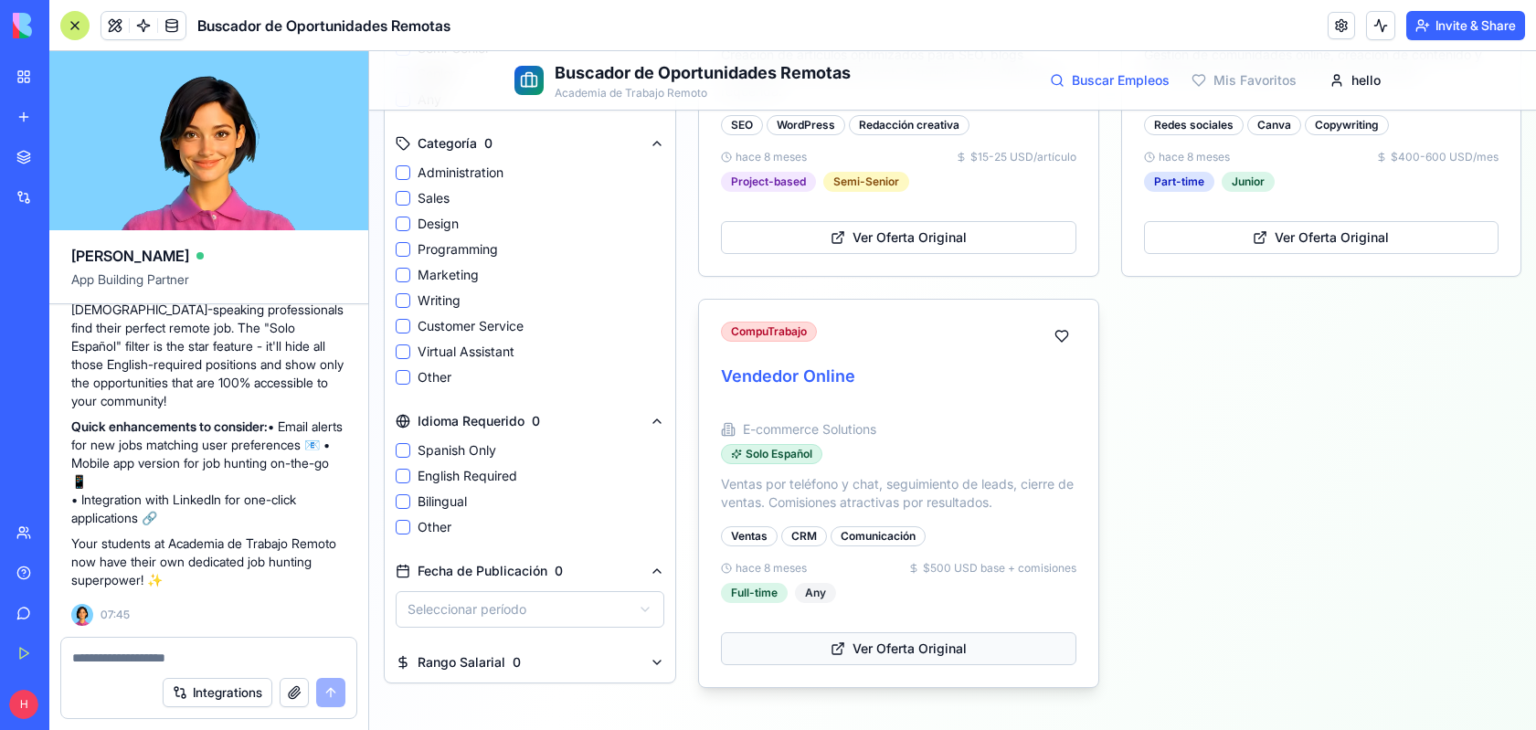
click at [864, 643] on button "Ver Oferta Original" at bounding box center [899, 649] width 356 height 33
click at [135, 660] on textarea at bounding box center [208, 658] width 273 height 18
type textarea "*"
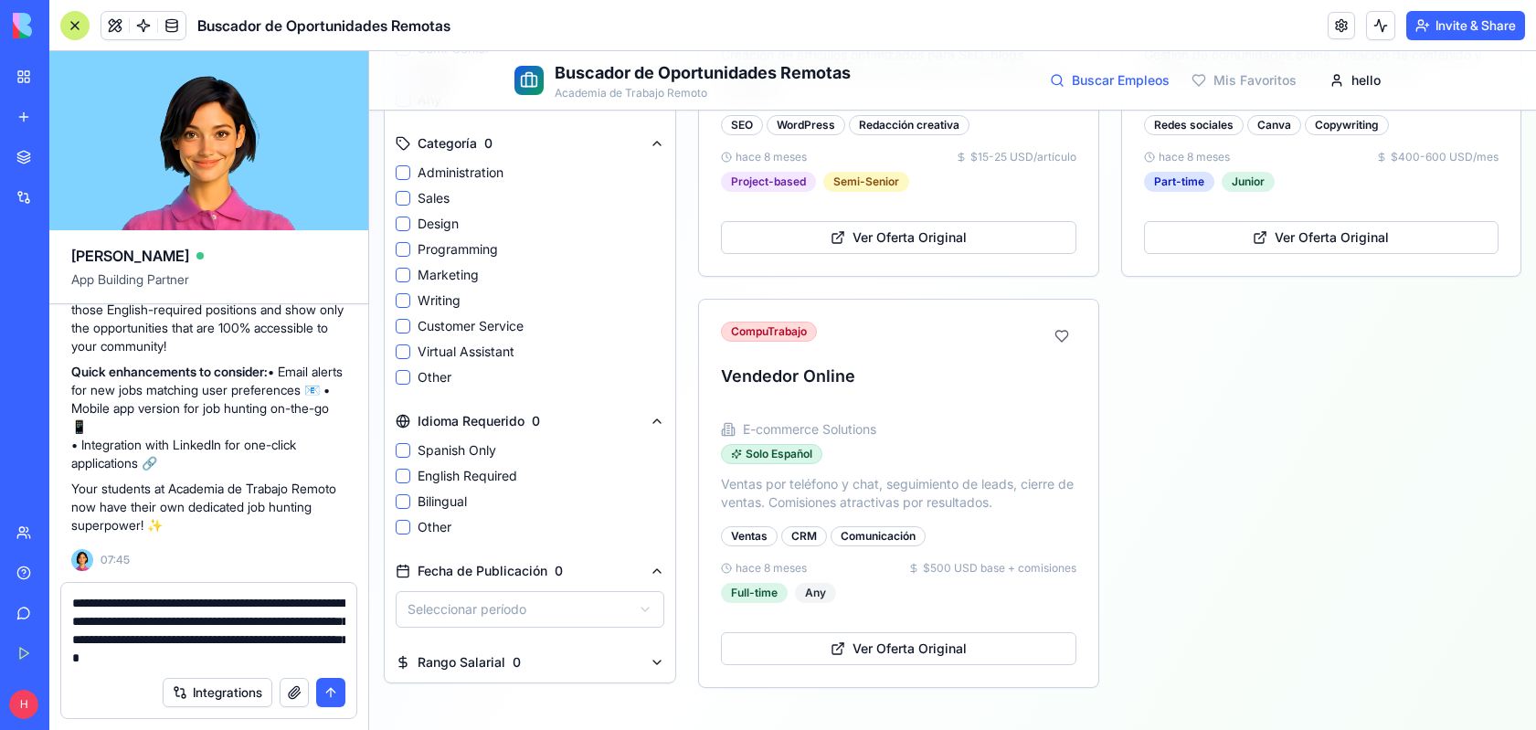
type textarea "**********"
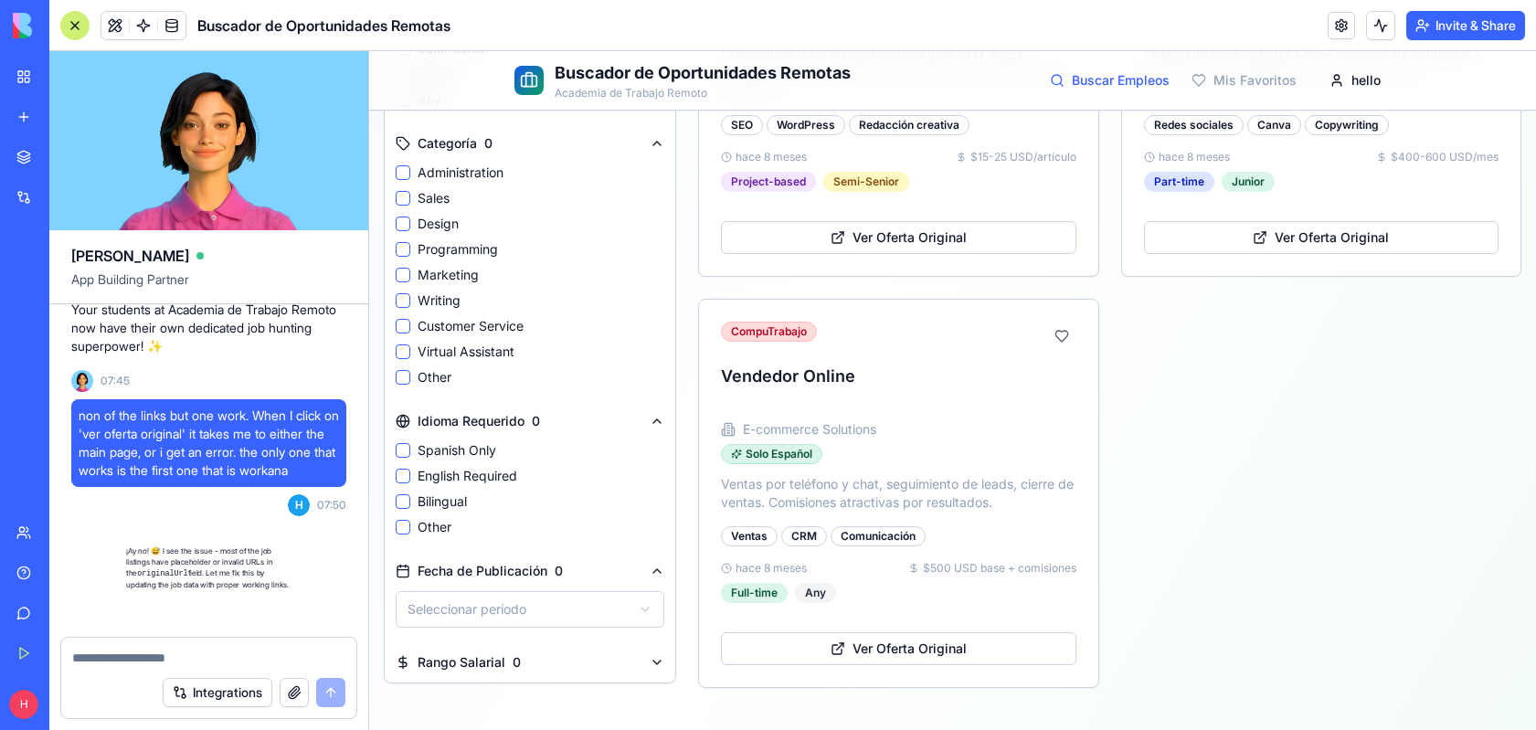
scroll to position [3729, 0]
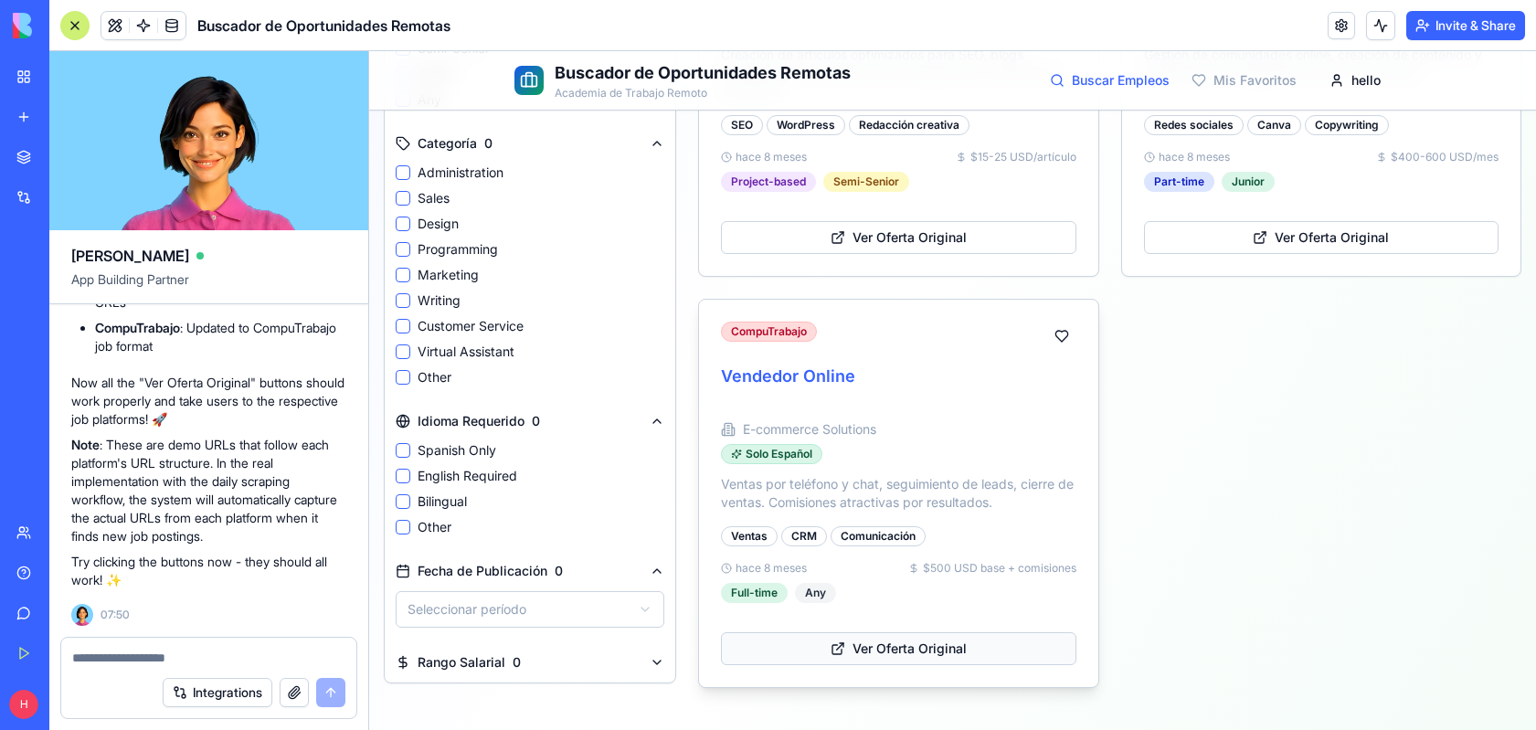
click at [851, 654] on button "Ver Oferta Original" at bounding box center [899, 649] width 356 height 33
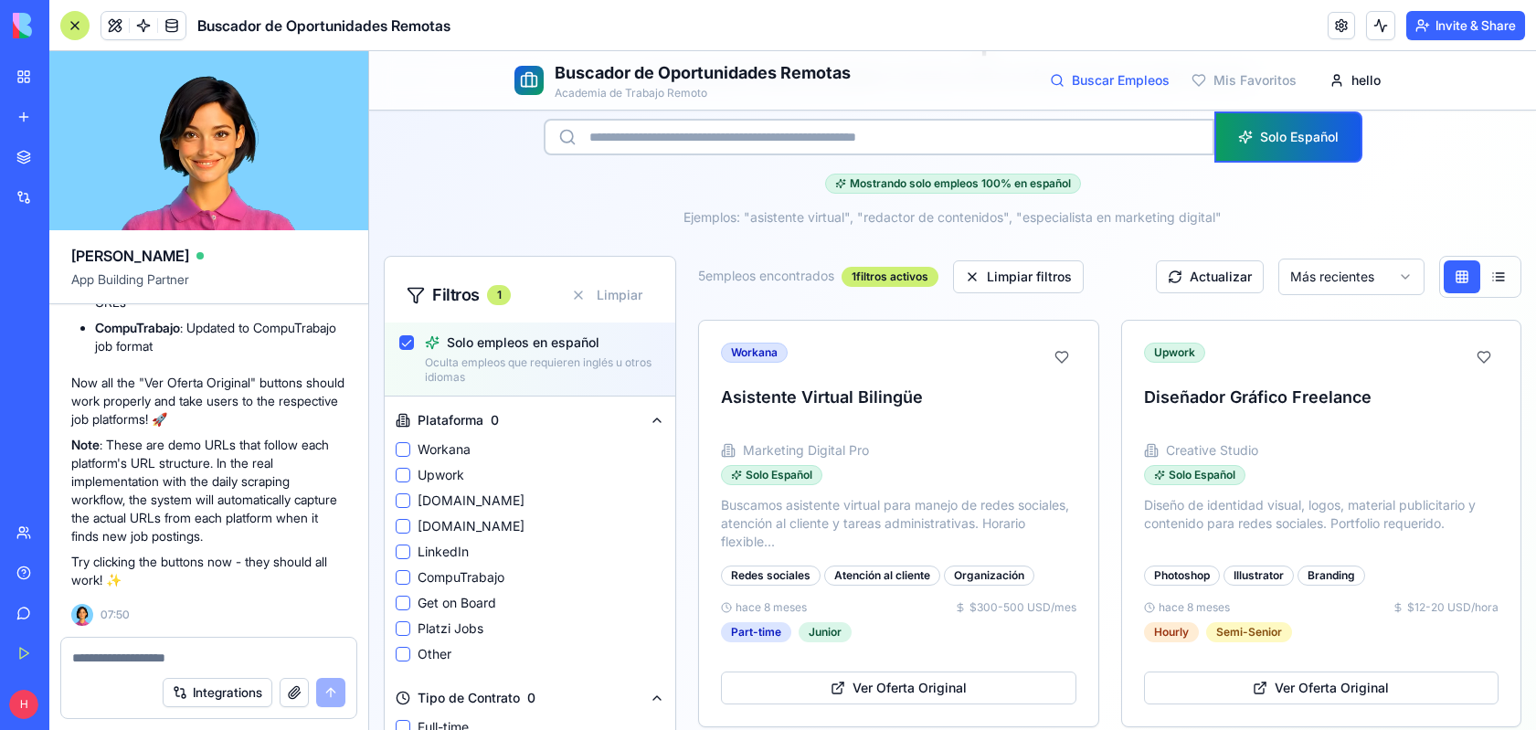
scroll to position [0, 0]
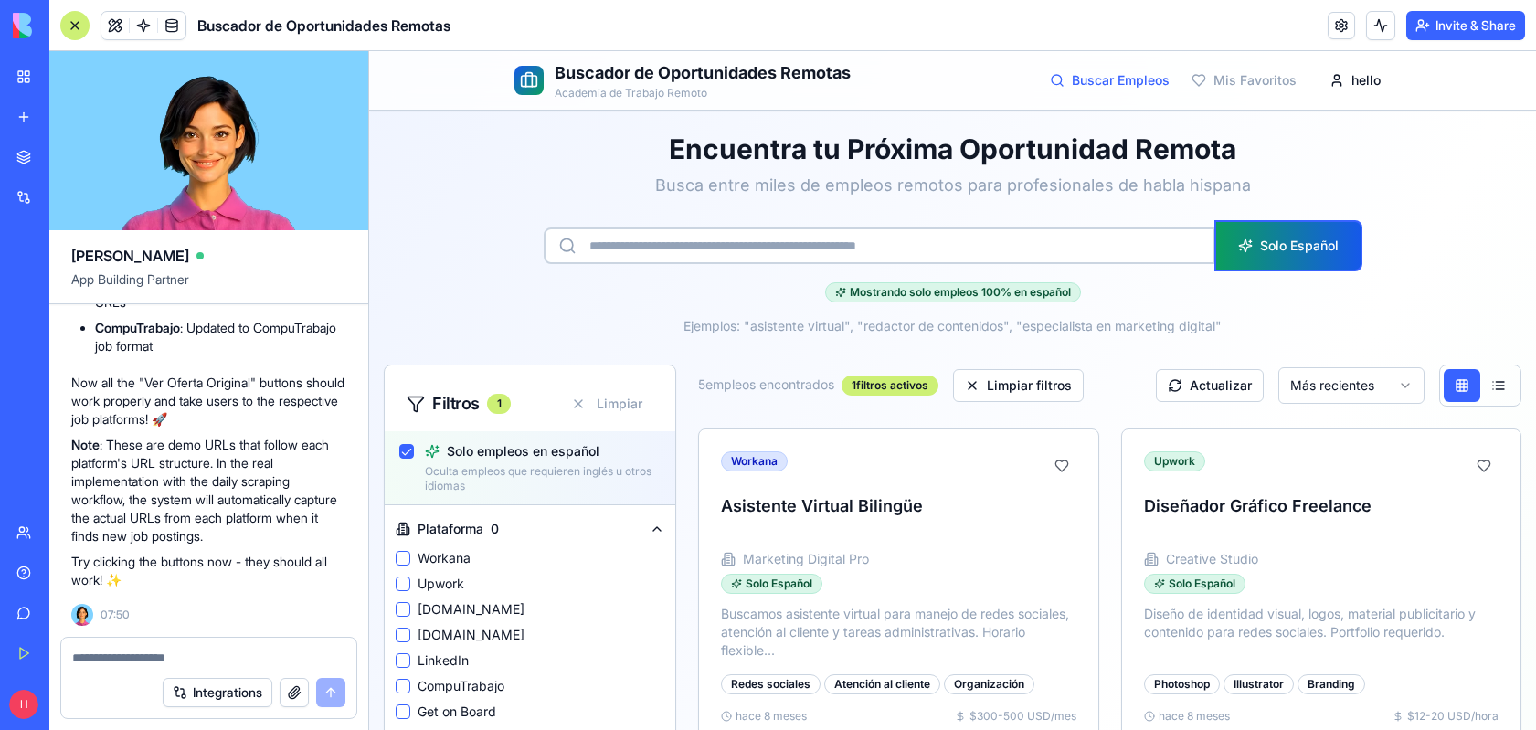
click at [412, 453] on button "Solo empleos en español" at bounding box center [406, 451] width 15 height 15
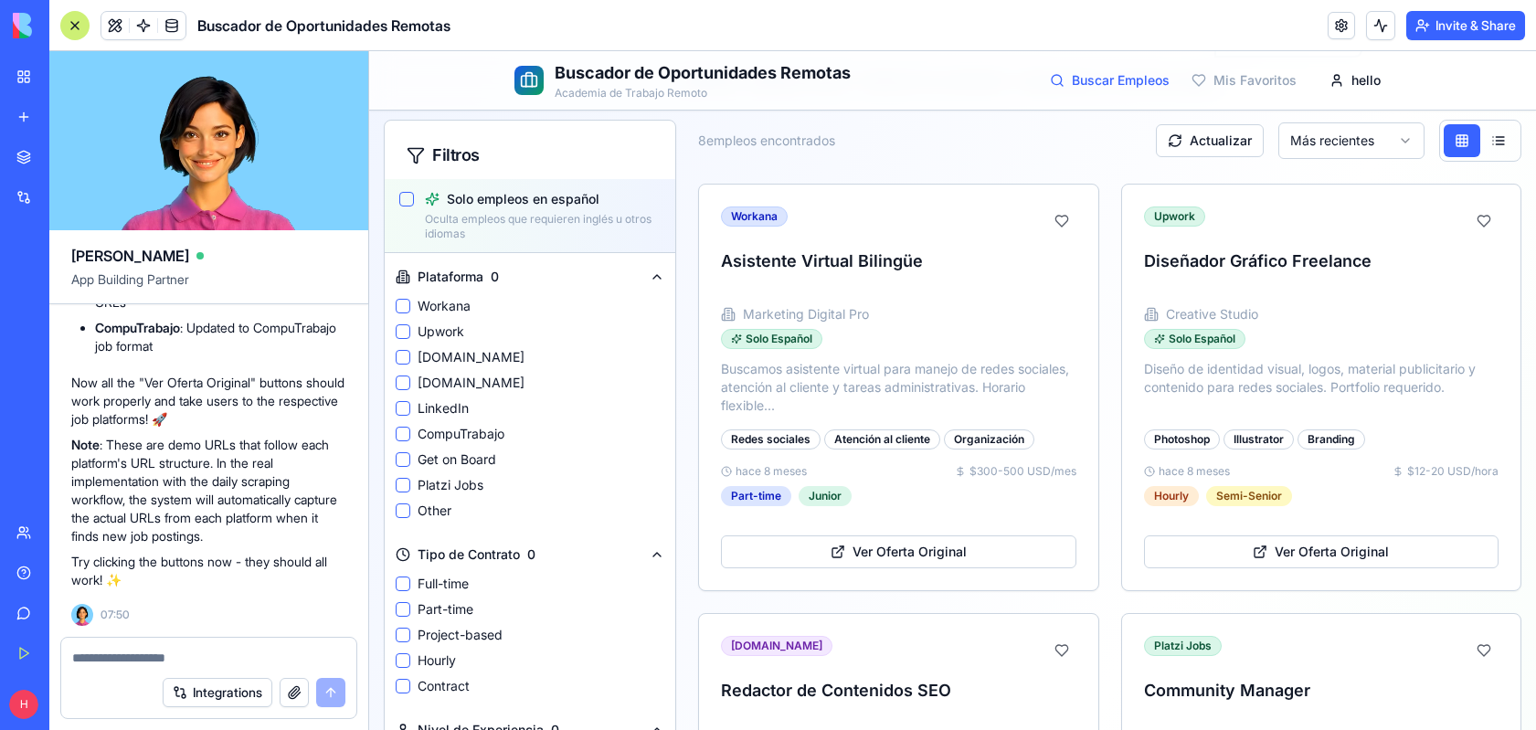
scroll to position [203, 0]
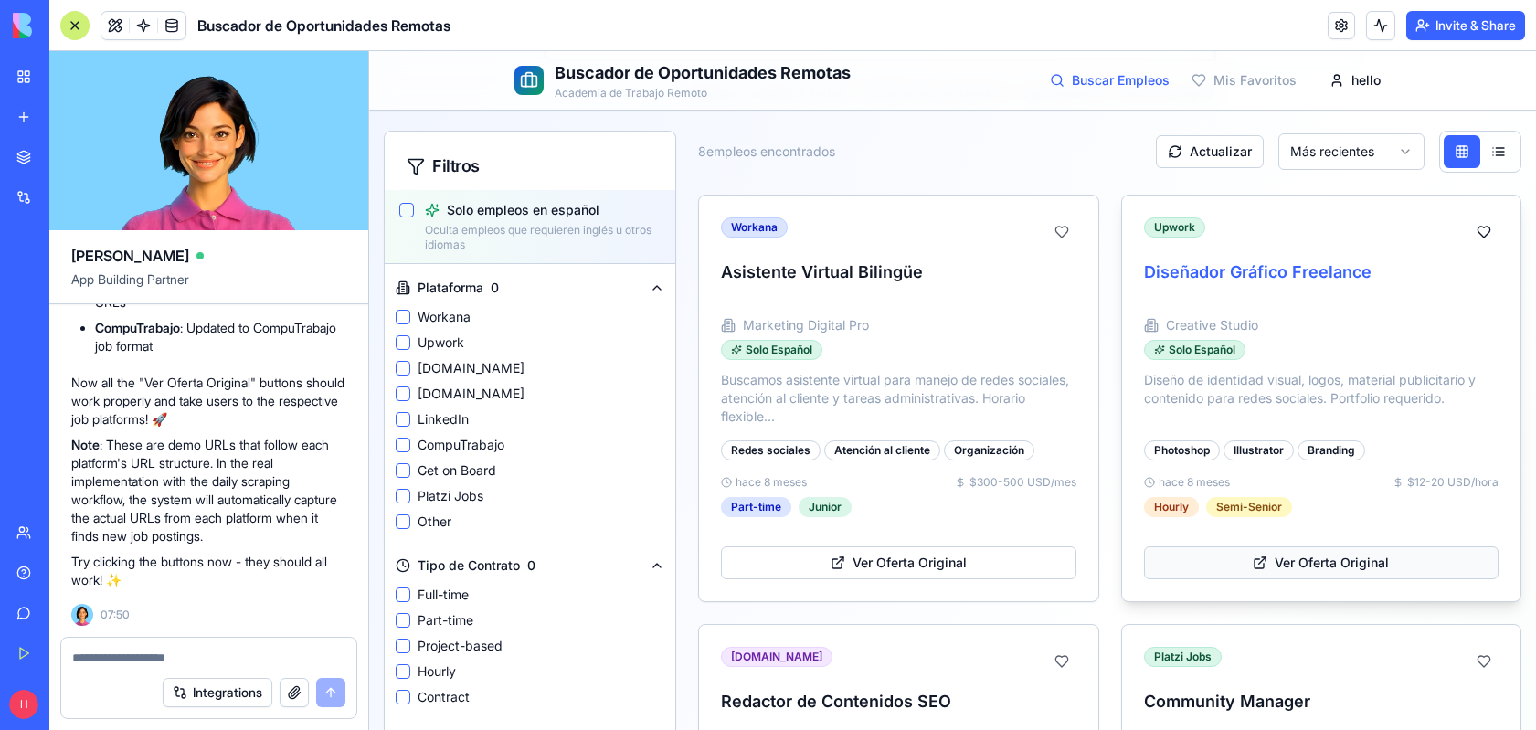
click at [1228, 563] on button "Ver Oferta Original" at bounding box center [1322, 563] width 356 height 33
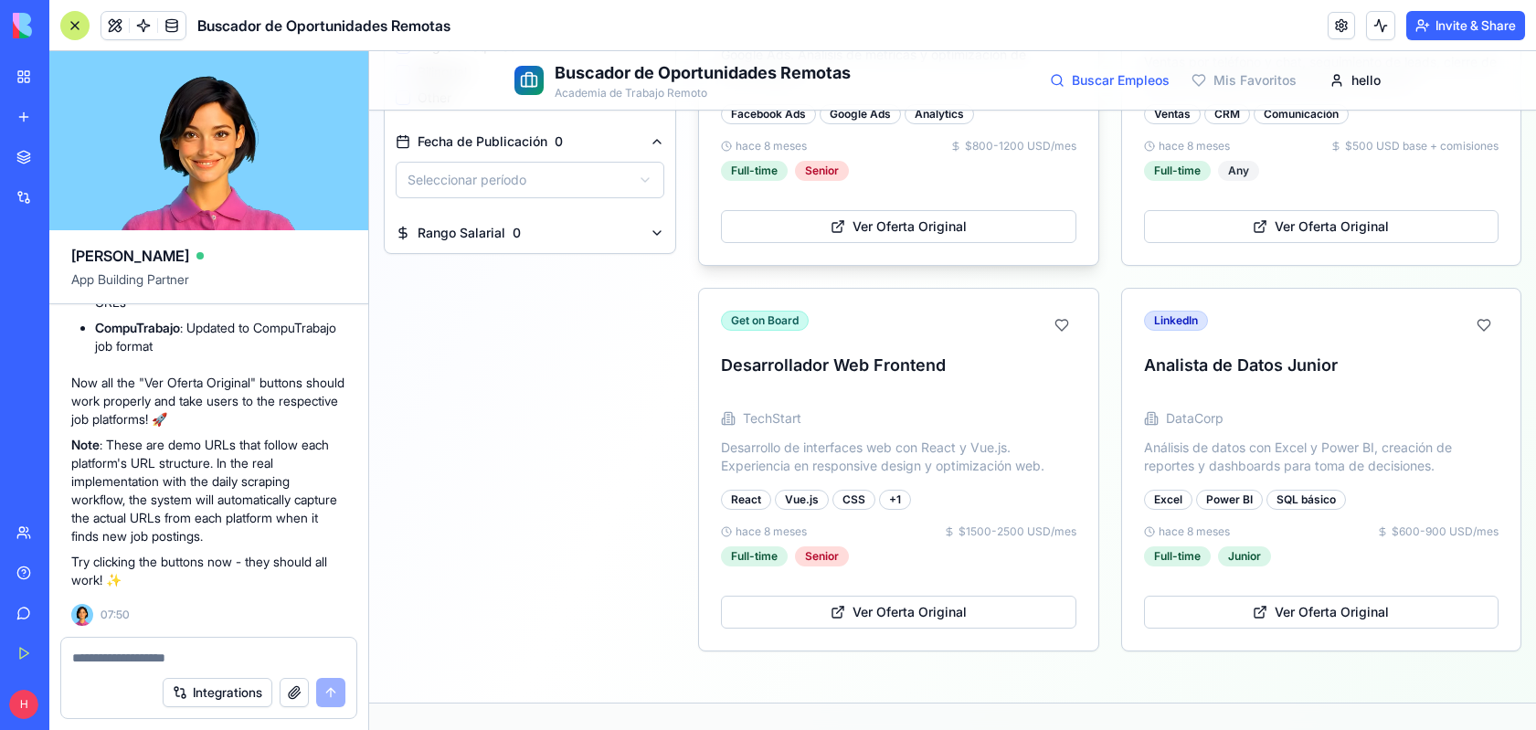
scroll to position [1404, 0]
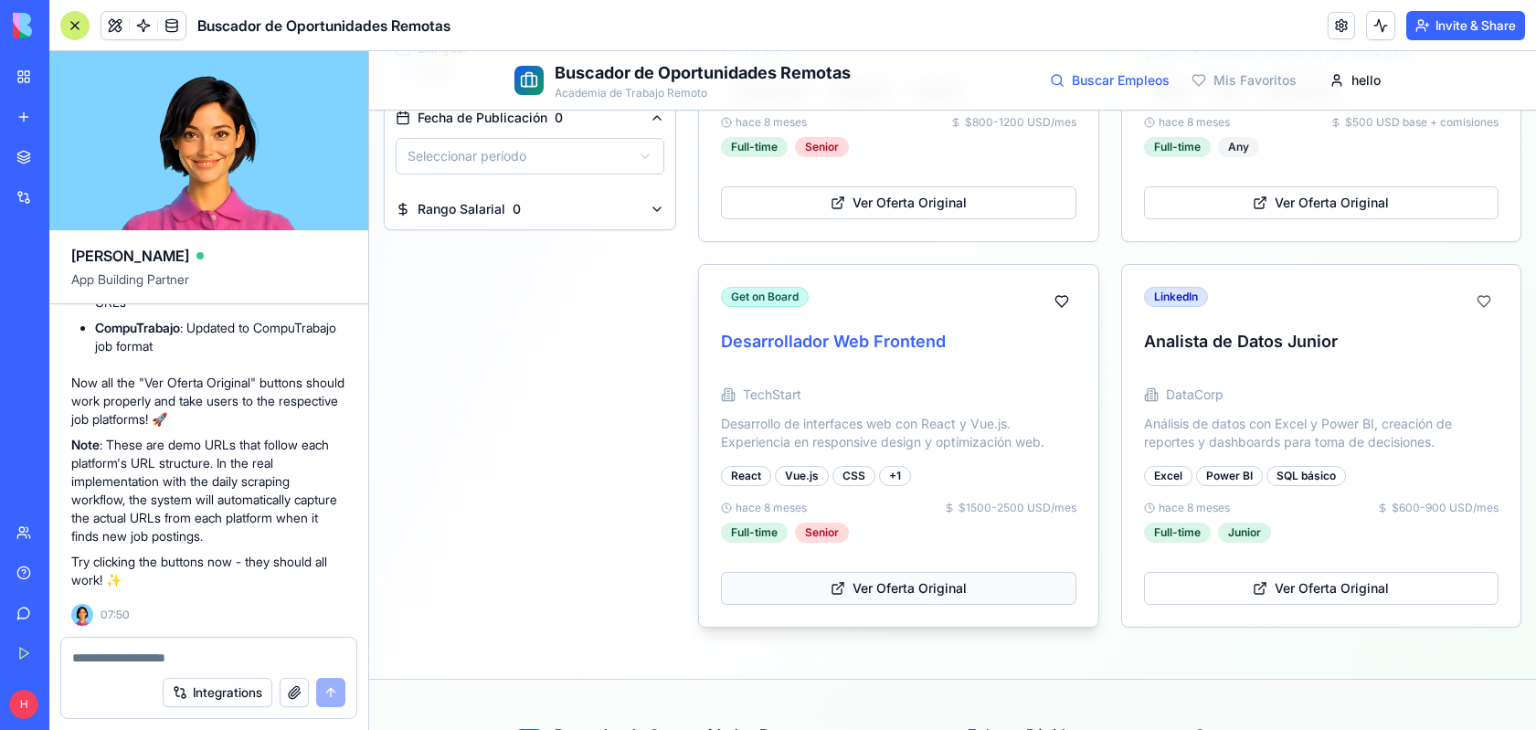
click at [821, 594] on button "Ver Oferta Original" at bounding box center [899, 588] width 356 height 33
click at [89, 656] on textarea at bounding box center [208, 658] width 273 height 18
type textarea "**********"
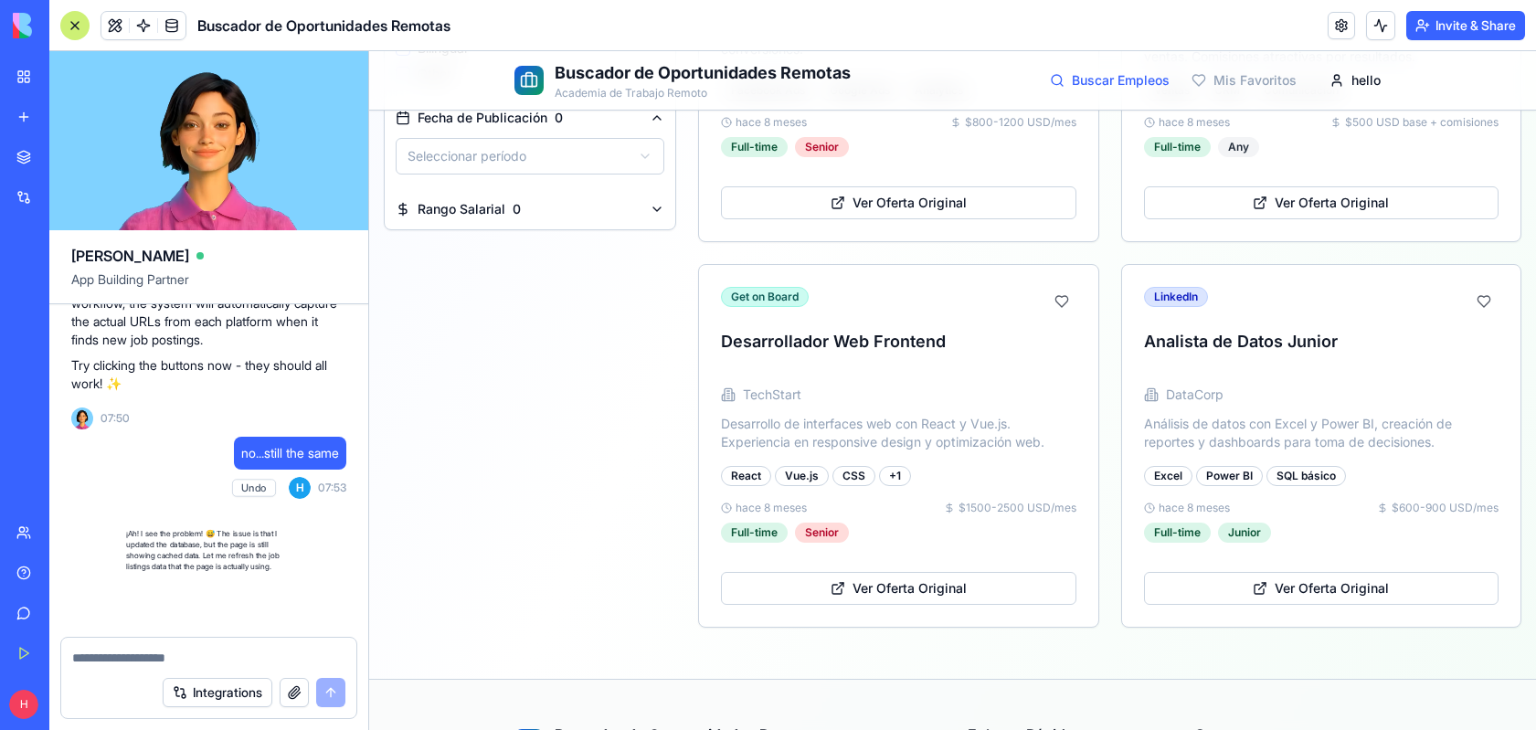
scroll to position [4764, 0]
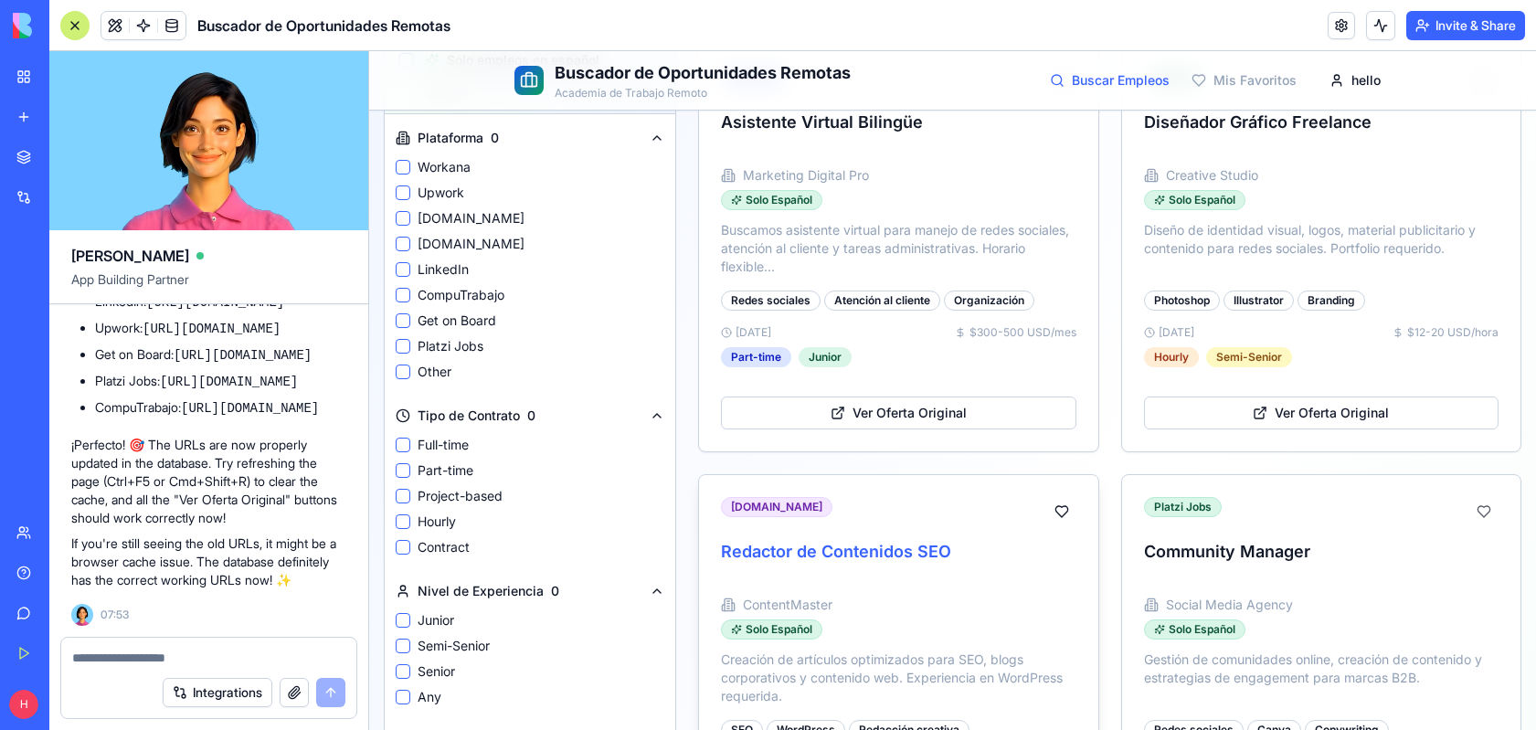
scroll to position [419, 0]
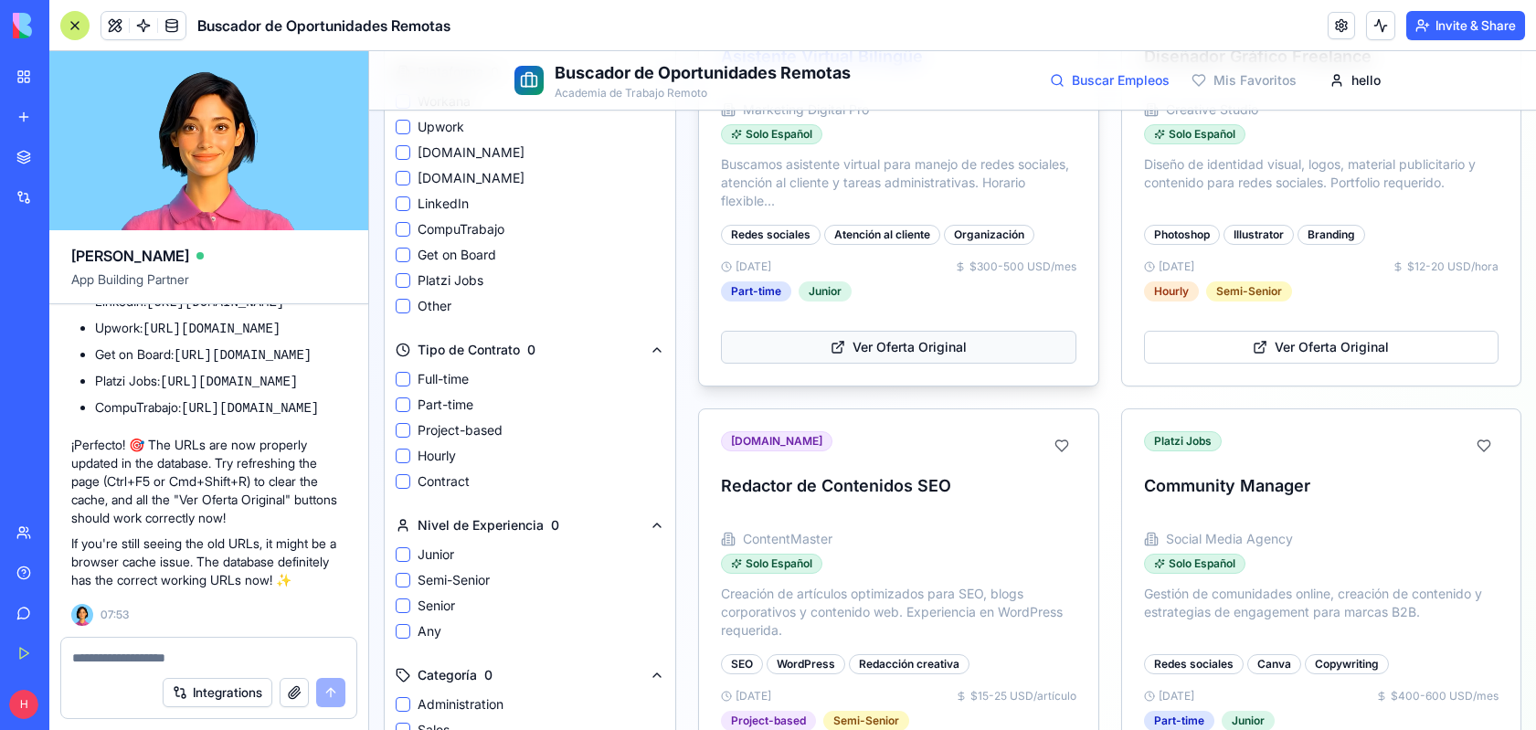
click at [880, 350] on button "Ver Oferta Original" at bounding box center [899, 347] width 356 height 33
click at [1323, 345] on button "Ver Oferta Original" at bounding box center [1322, 347] width 356 height 33
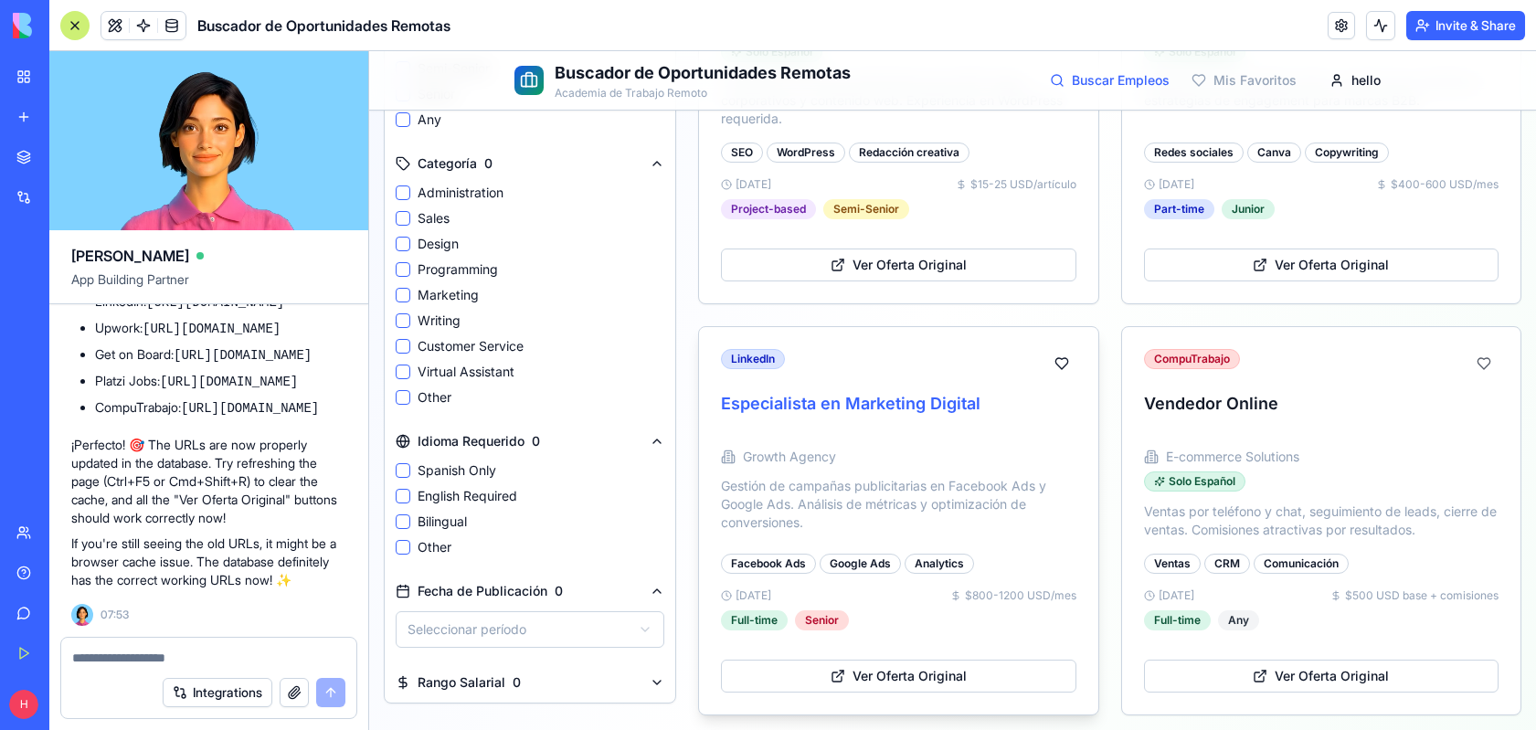
scroll to position [1033, 0]
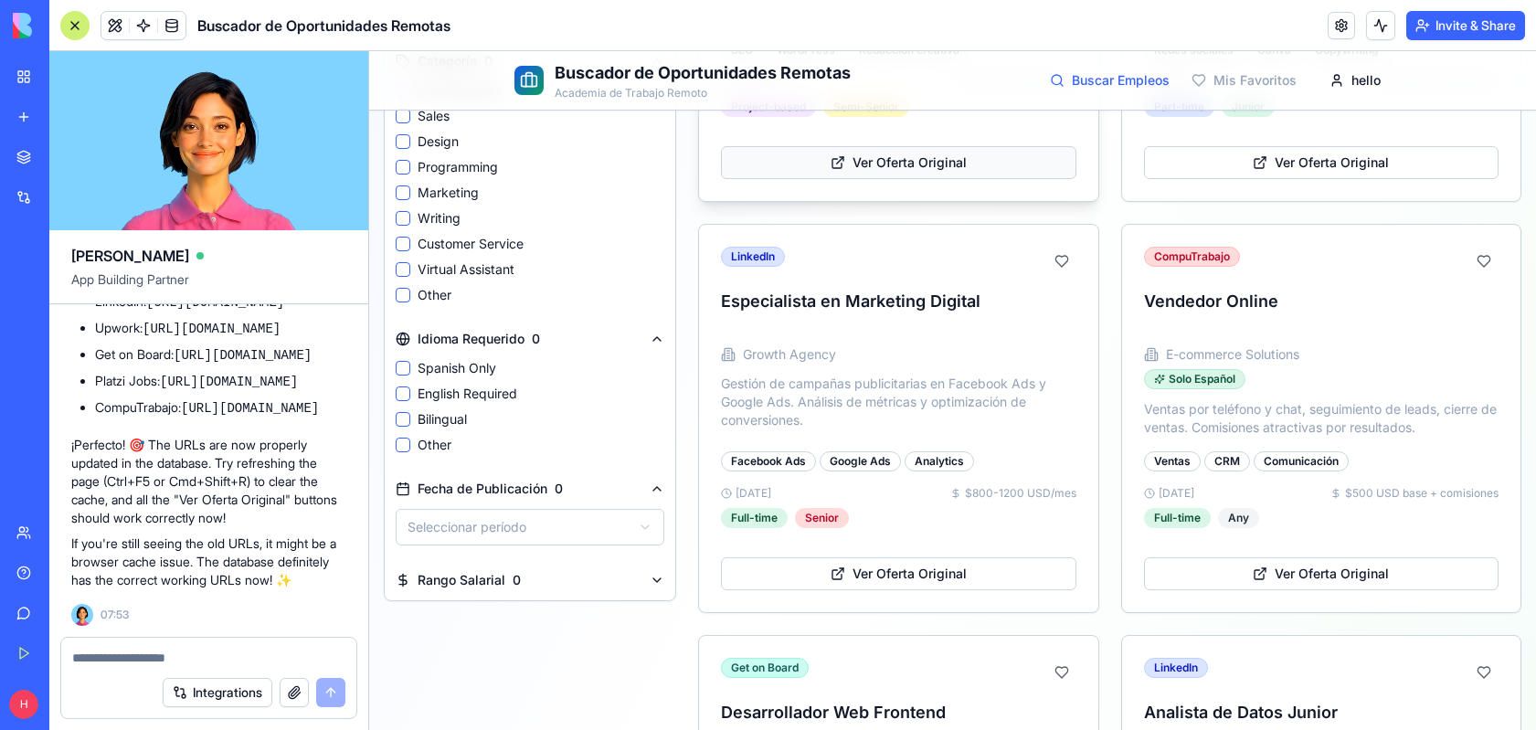
click at [883, 169] on button "Ver Oferta Original" at bounding box center [899, 162] width 356 height 33
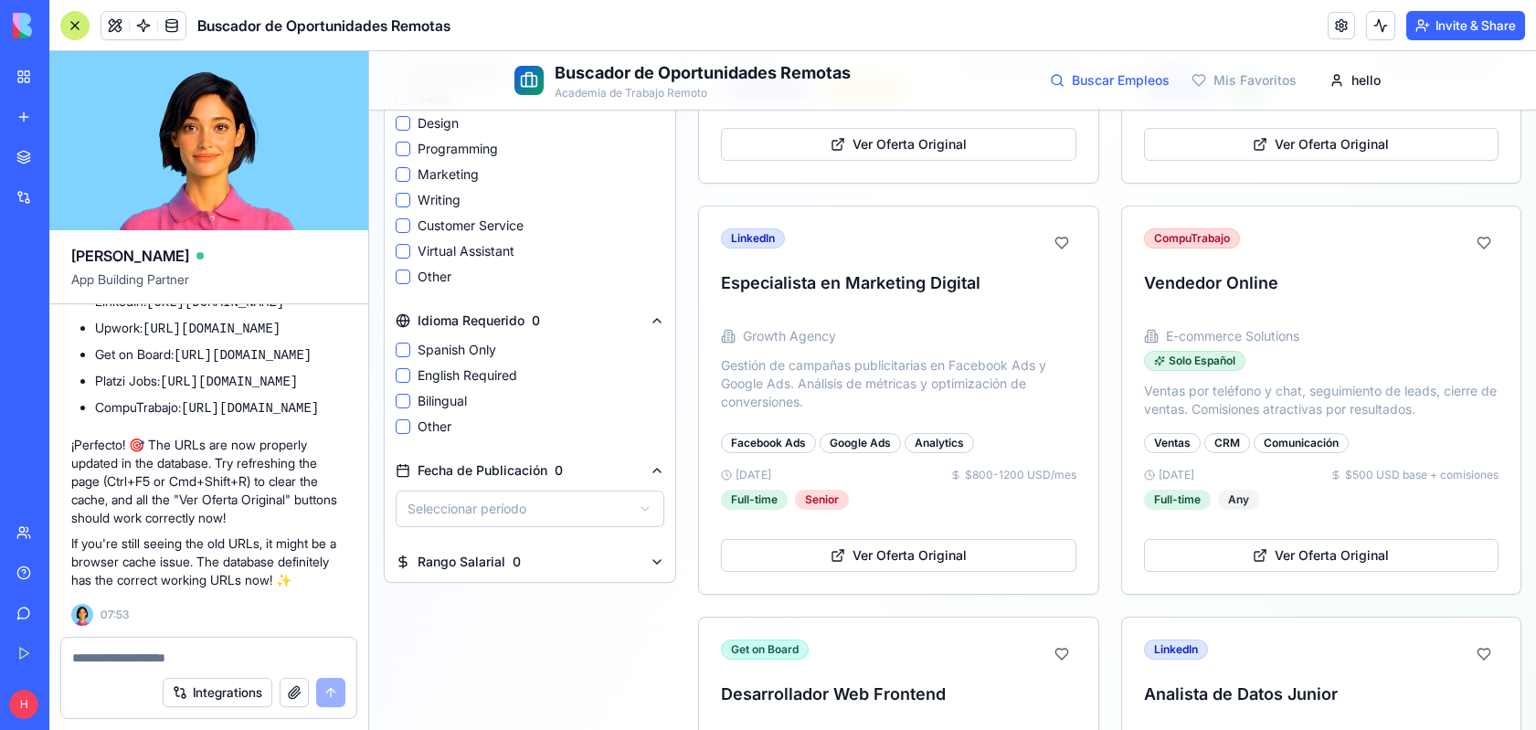
scroll to position [4709, 0]
click at [181, 406] on code "[URL][DOMAIN_NAME]" at bounding box center [250, 408] width 138 height 15
drag, startPoint x: 94, startPoint y: 406, endPoint x: 212, endPoint y: 447, distance: 124.9
click at [212, 418] on li "CompuTrabajo: https://www.computrabajo.com/ofertas-de-trabajo/oferta-de-trabajo…" at bounding box center [220, 408] width 251 height 19
copy code "[URL][DOMAIN_NAME]"
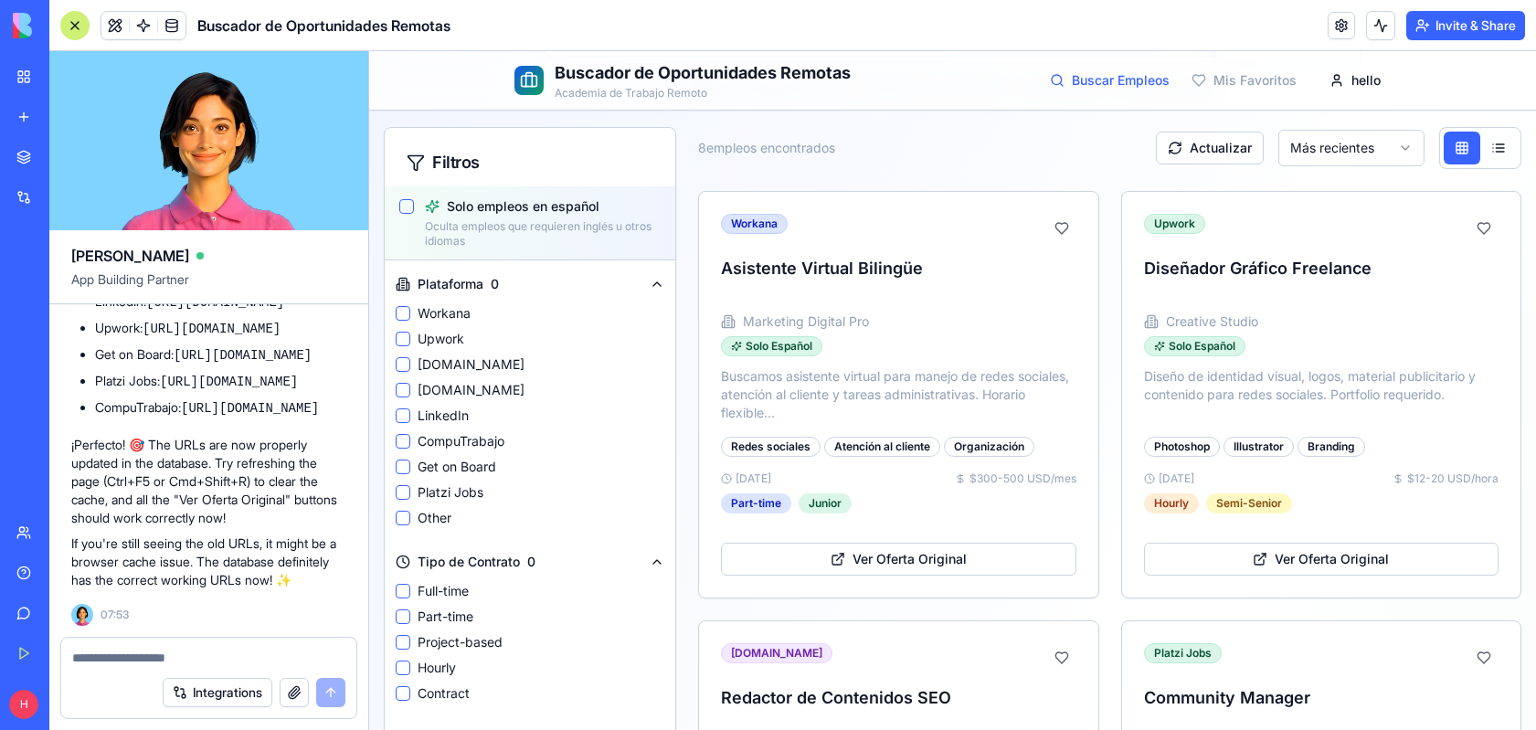
scroll to position [455, 0]
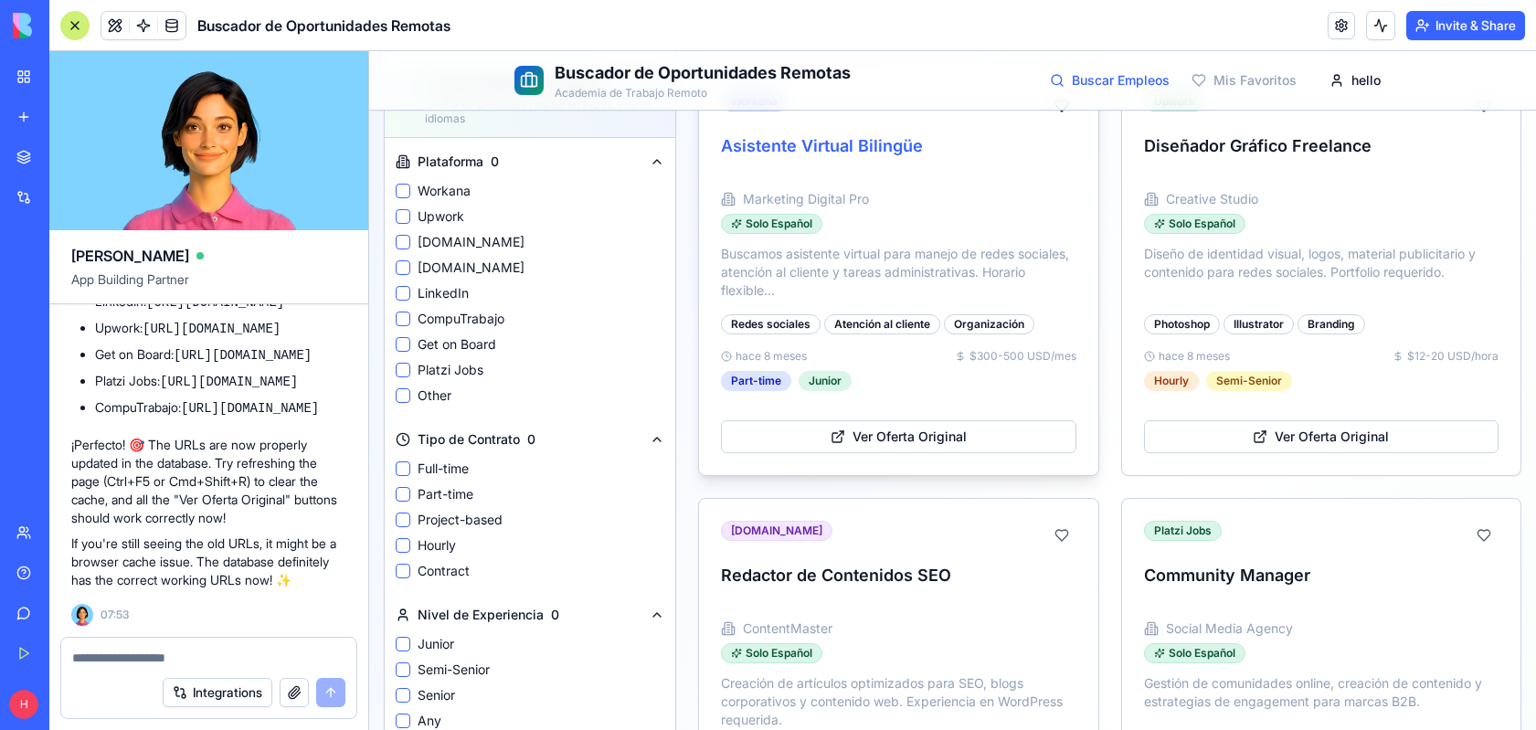
scroll to position [365, 0]
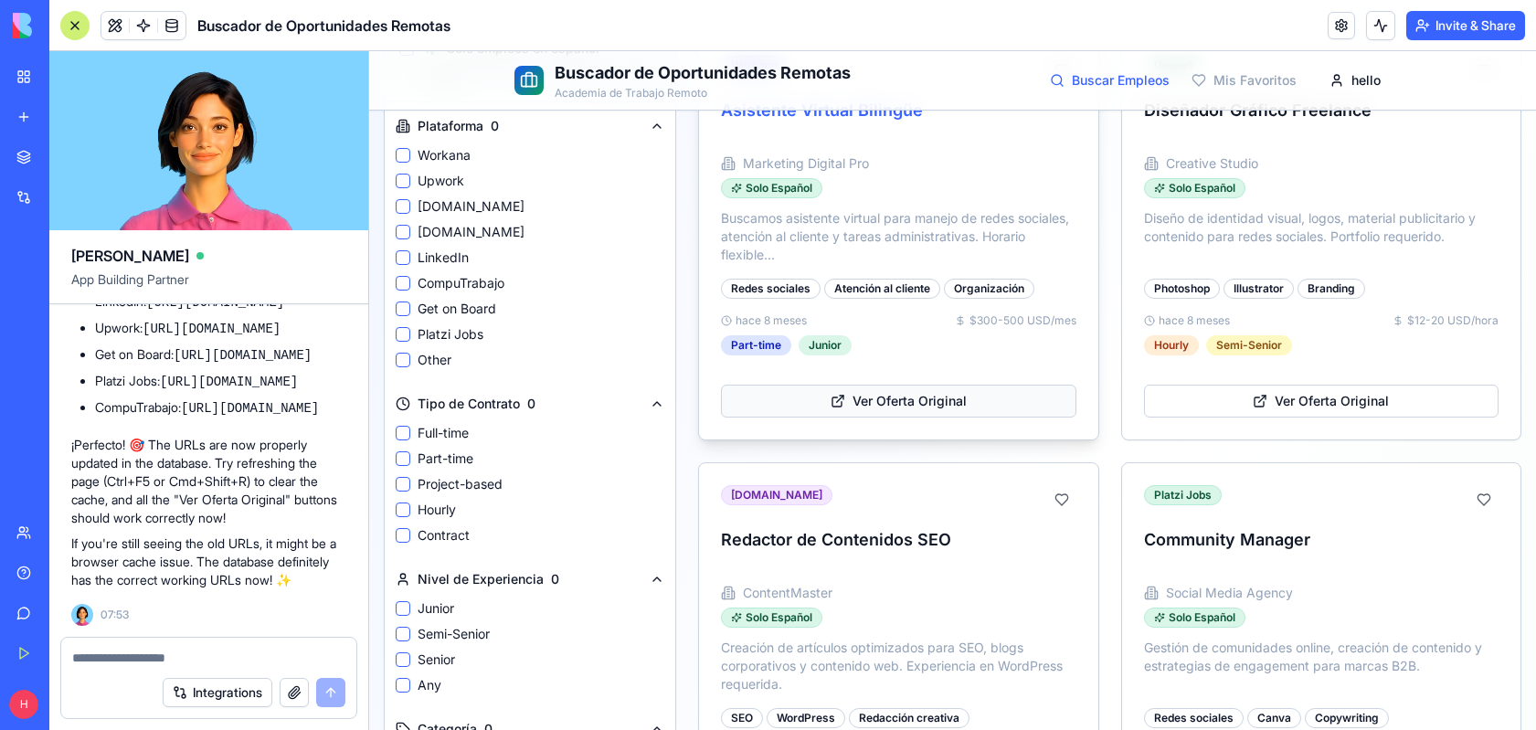
click at [944, 405] on button "Ver Oferta Original" at bounding box center [899, 401] width 356 height 33
